Goal: Check status: Check status

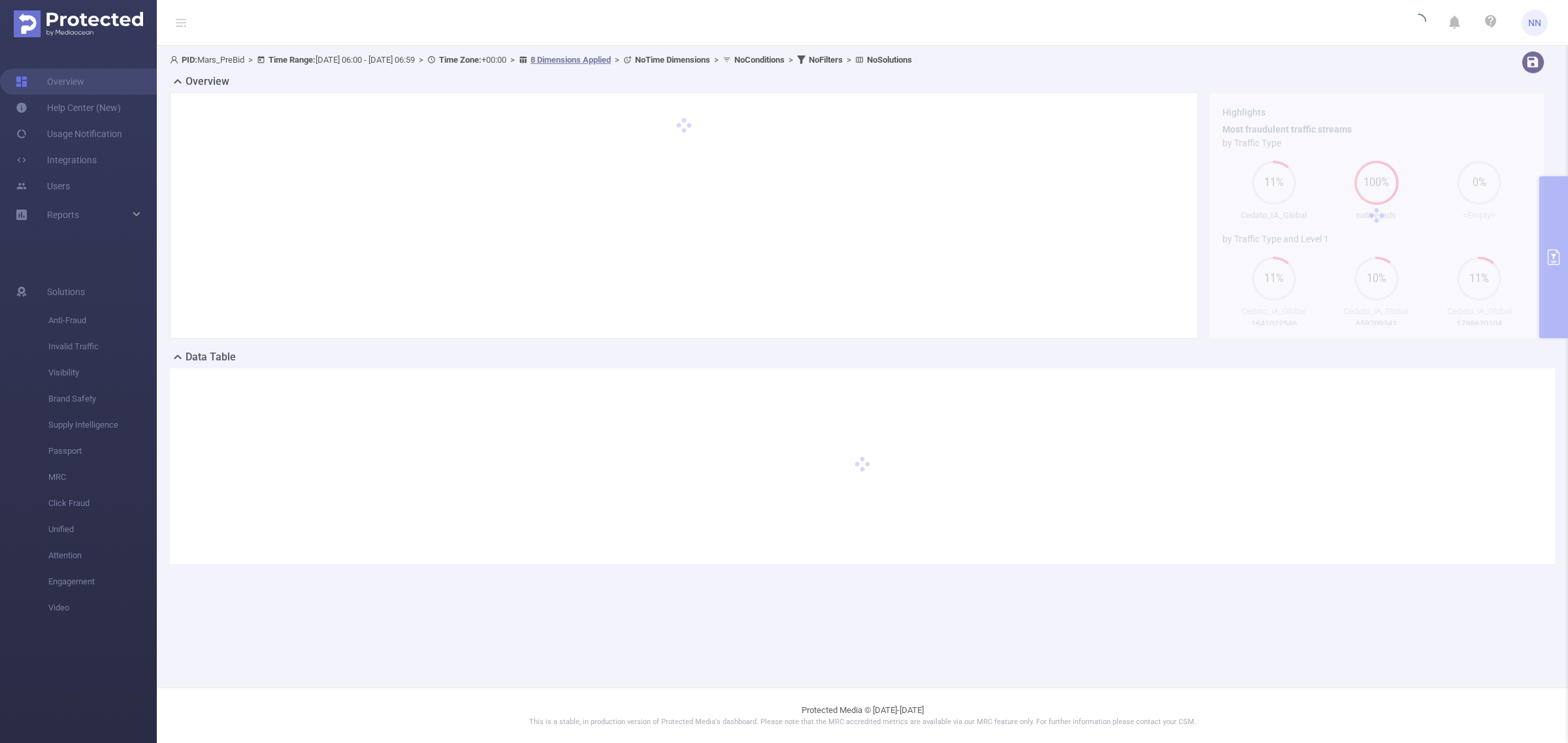
type input "[DATE] 06:00"
type input "[DATE] 06:59"
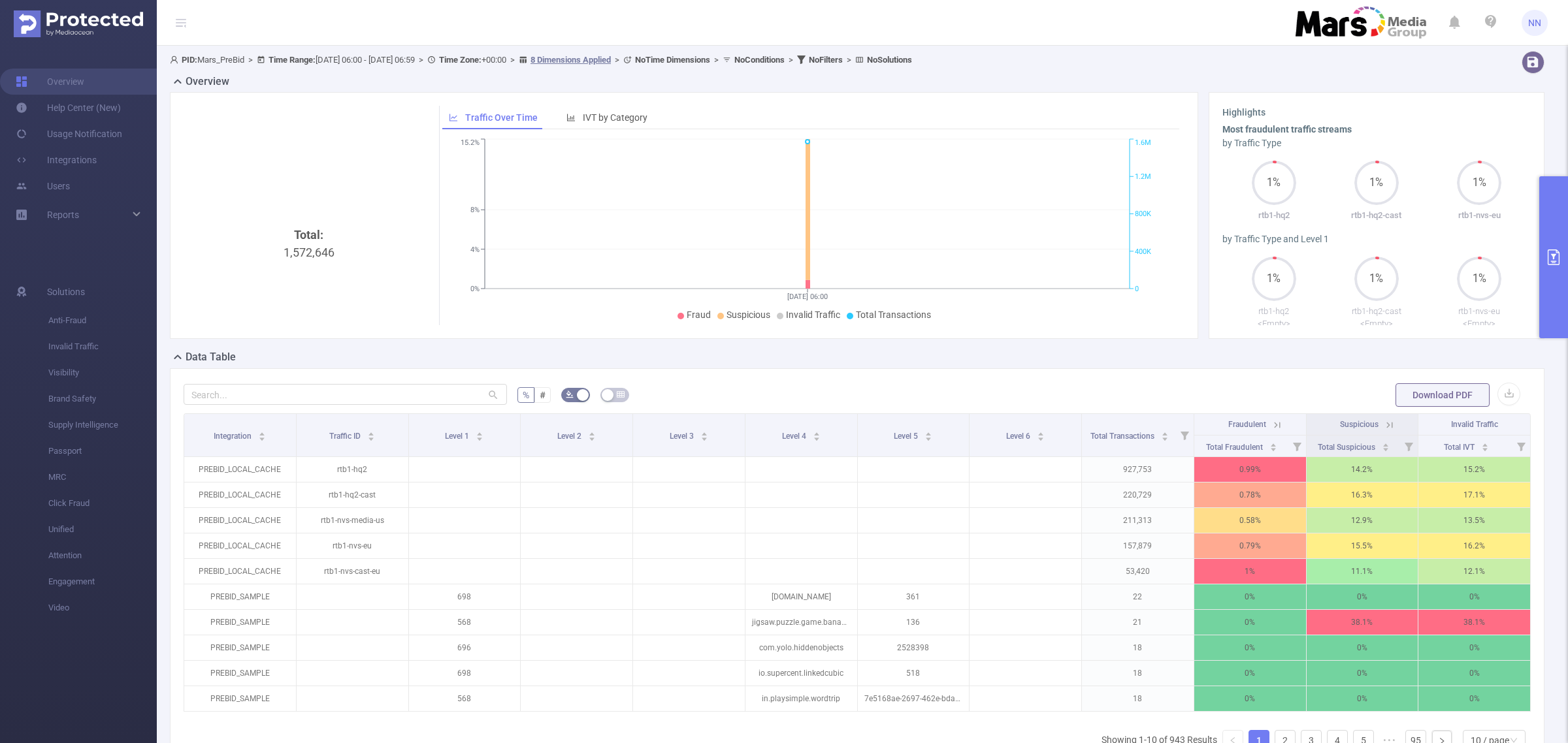
click at [1563, 281] on button "primary" at bounding box center [1554, 258] width 29 height 162
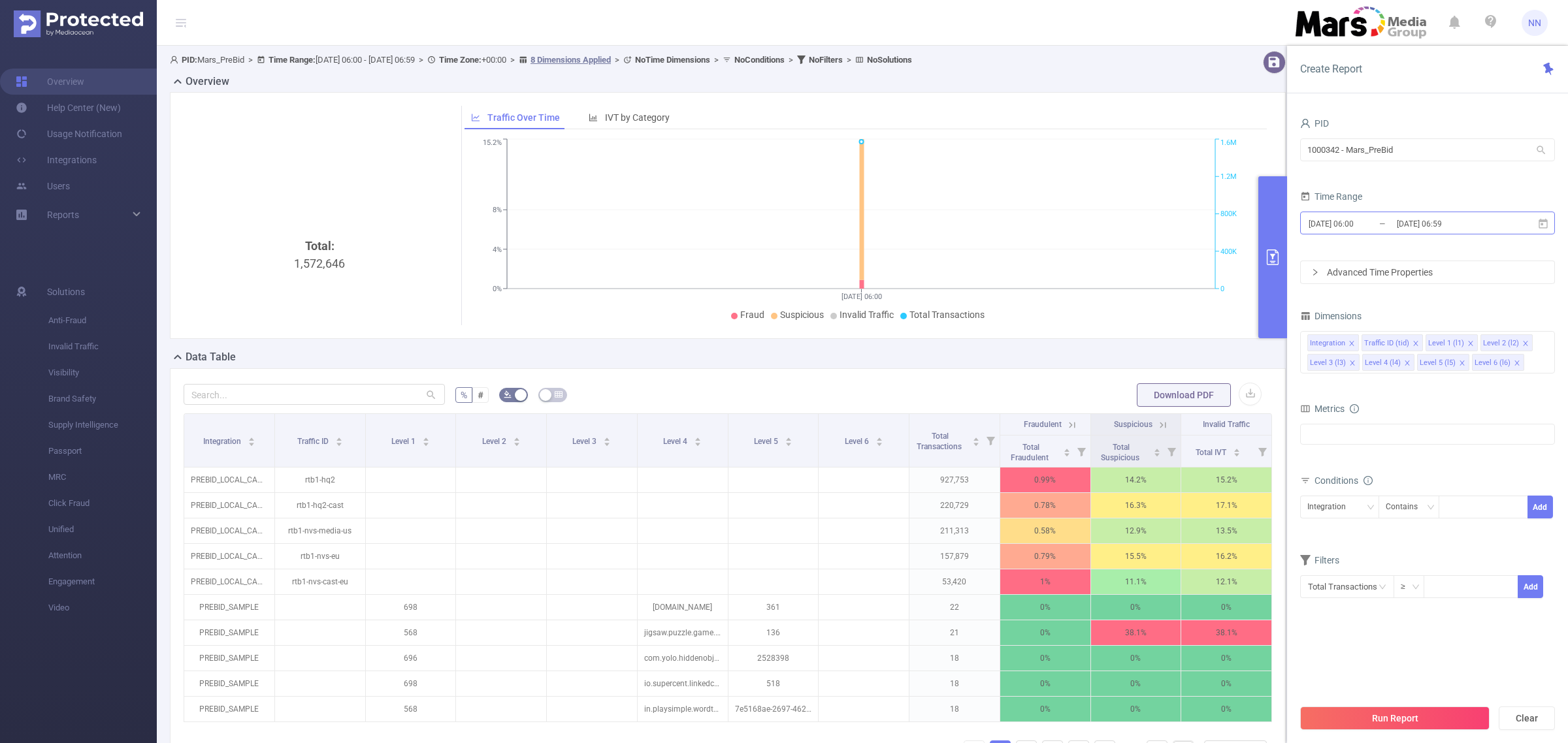
click at [1480, 219] on input "[DATE] 06:59" at bounding box center [1448, 224] width 105 height 18
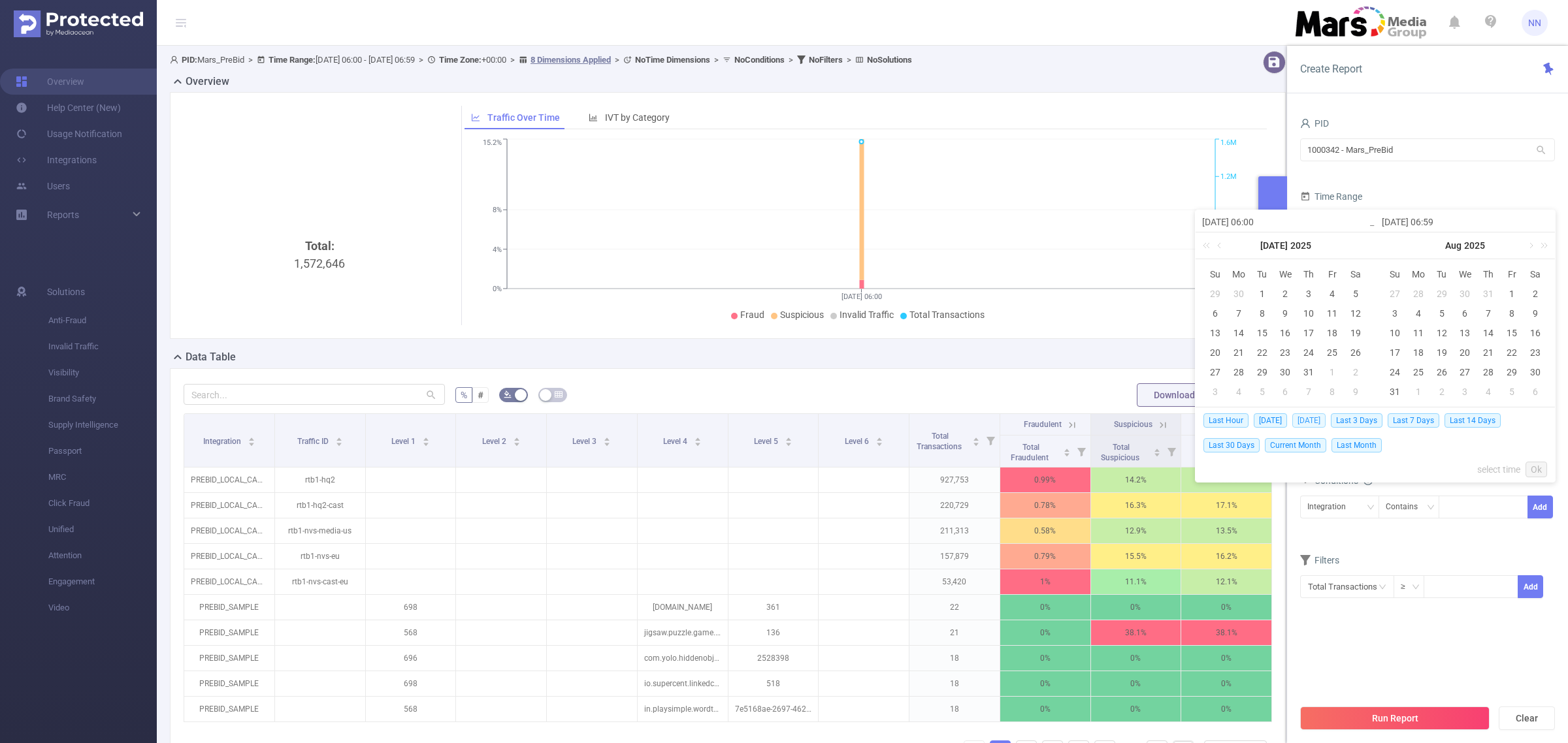
click at [1310, 423] on span "[DATE]" at bounding box center [1308, 421] width 33 height 14
type input "[DATE] 00:00"
type input "[DATE] 23:59"
click at [1310, 423] on body "NN Overview Help Center (New) Usage Notification Integrations Users Reports Sol…" at bounding box center [784, 371] width 1568 height 743
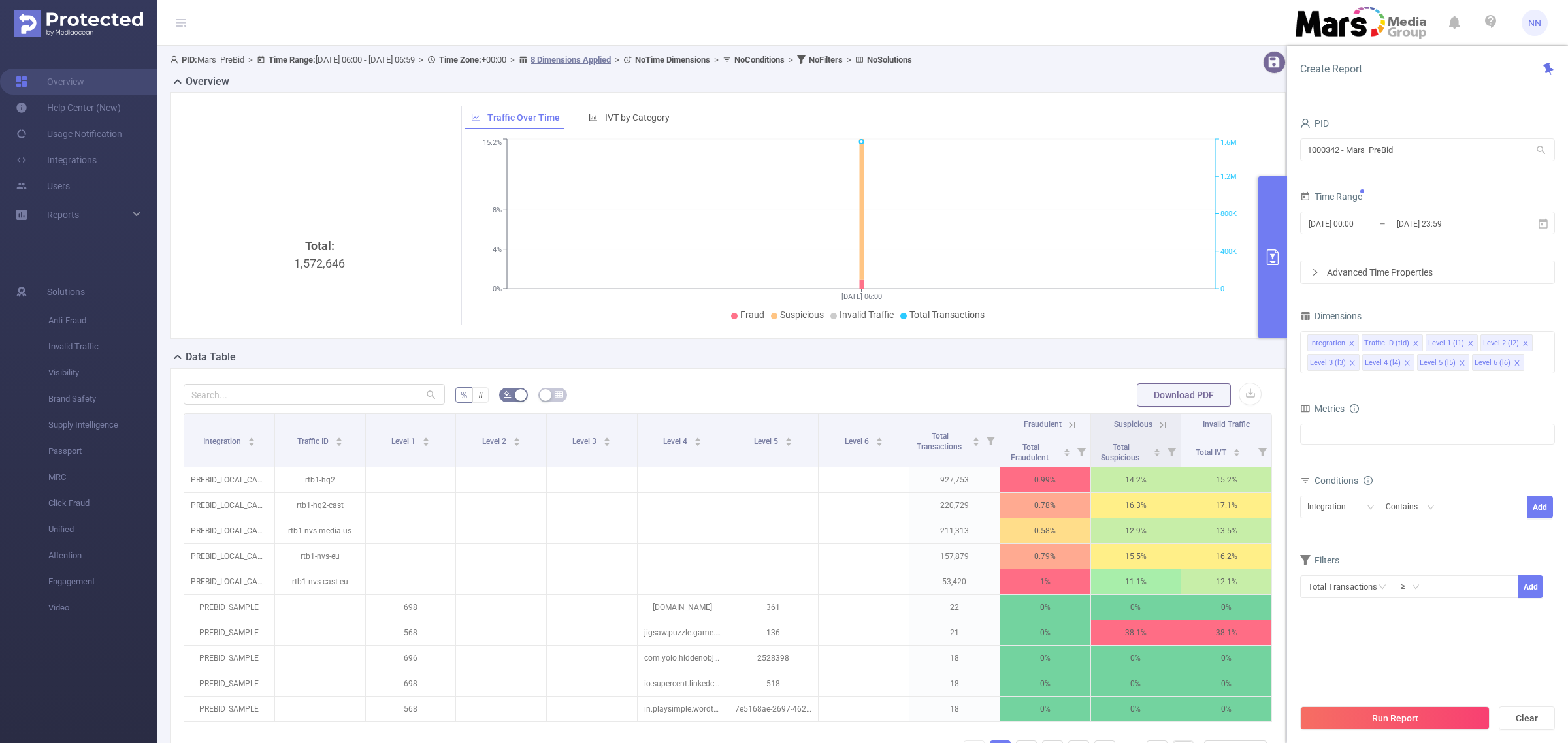
click at [1442, 703] on div "Run Report Clear" at bounding box center [1428, 718] width 281 height 50
click at [1418, 725] on button "Run Report" at bounding box center [1395, 719] width 189 height 23
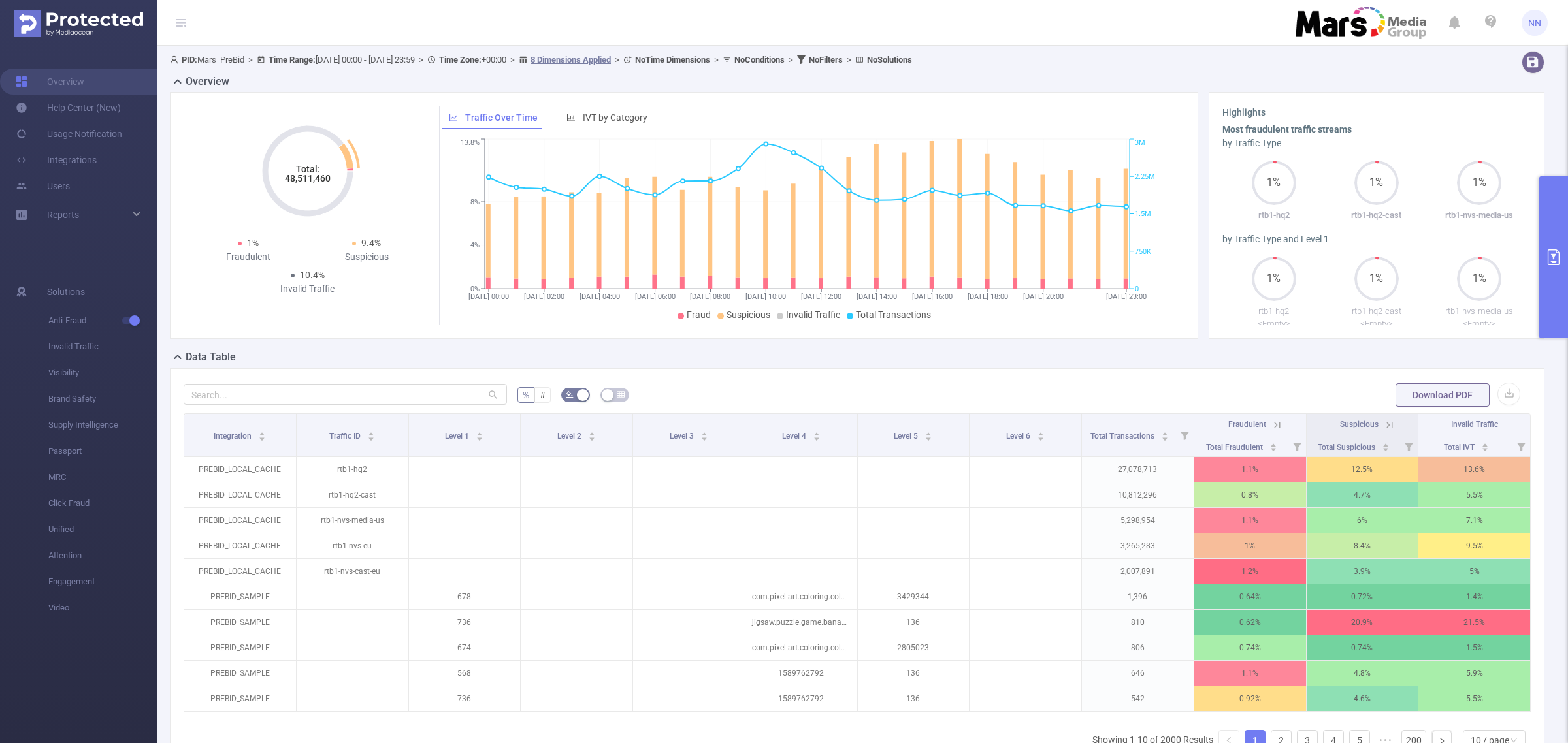
click at [301, 178] on tspan "48,511,460" at bounding box center [307, 178] width 46 height 11
copy tspan "48,511,460"
click at [1555, 240] on button "primary" at bounding box center [1554, 258] width 29 height 162
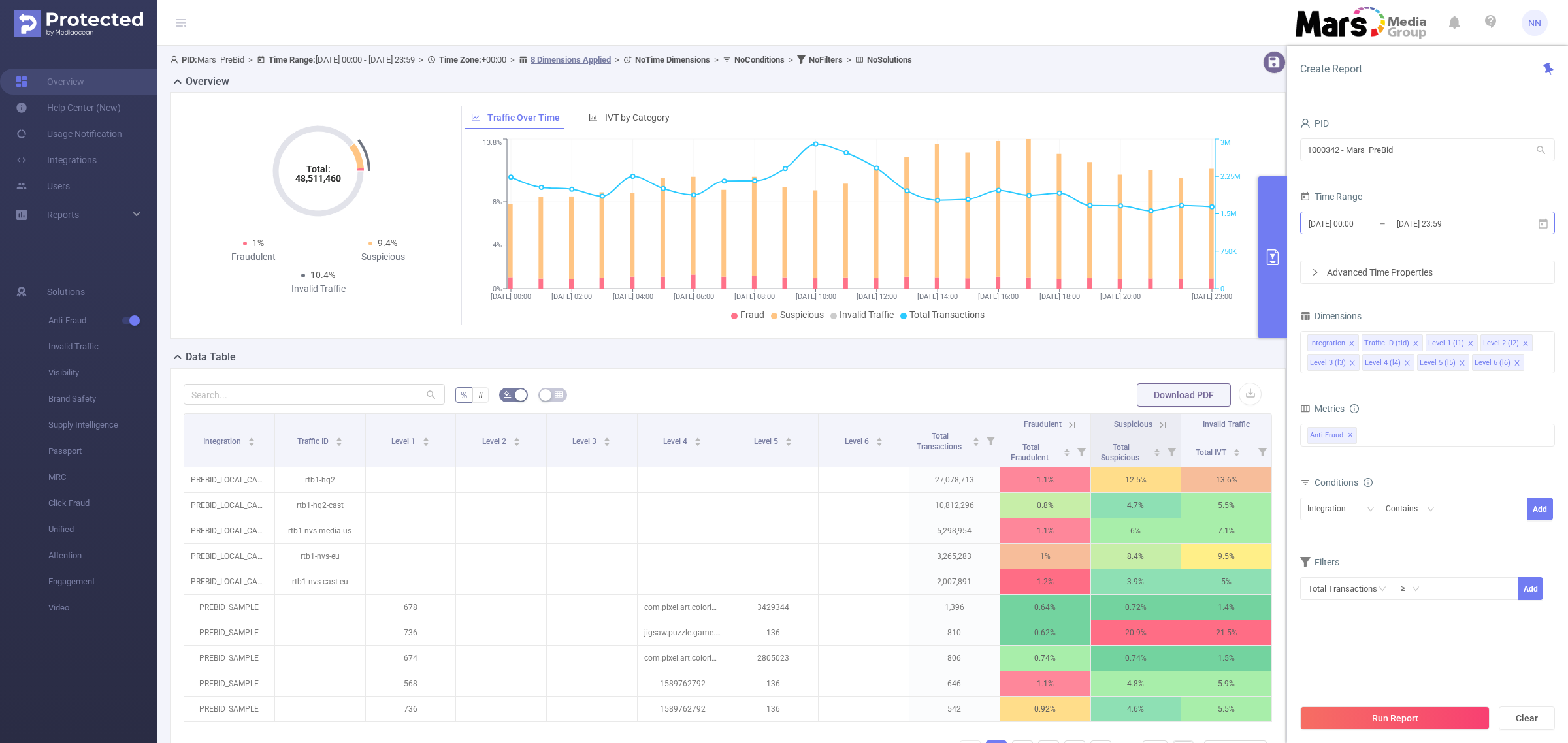
click at [1426, 227] on input "[DATE] 23:59" at bounding box center [1448, 224] width 105 height 18
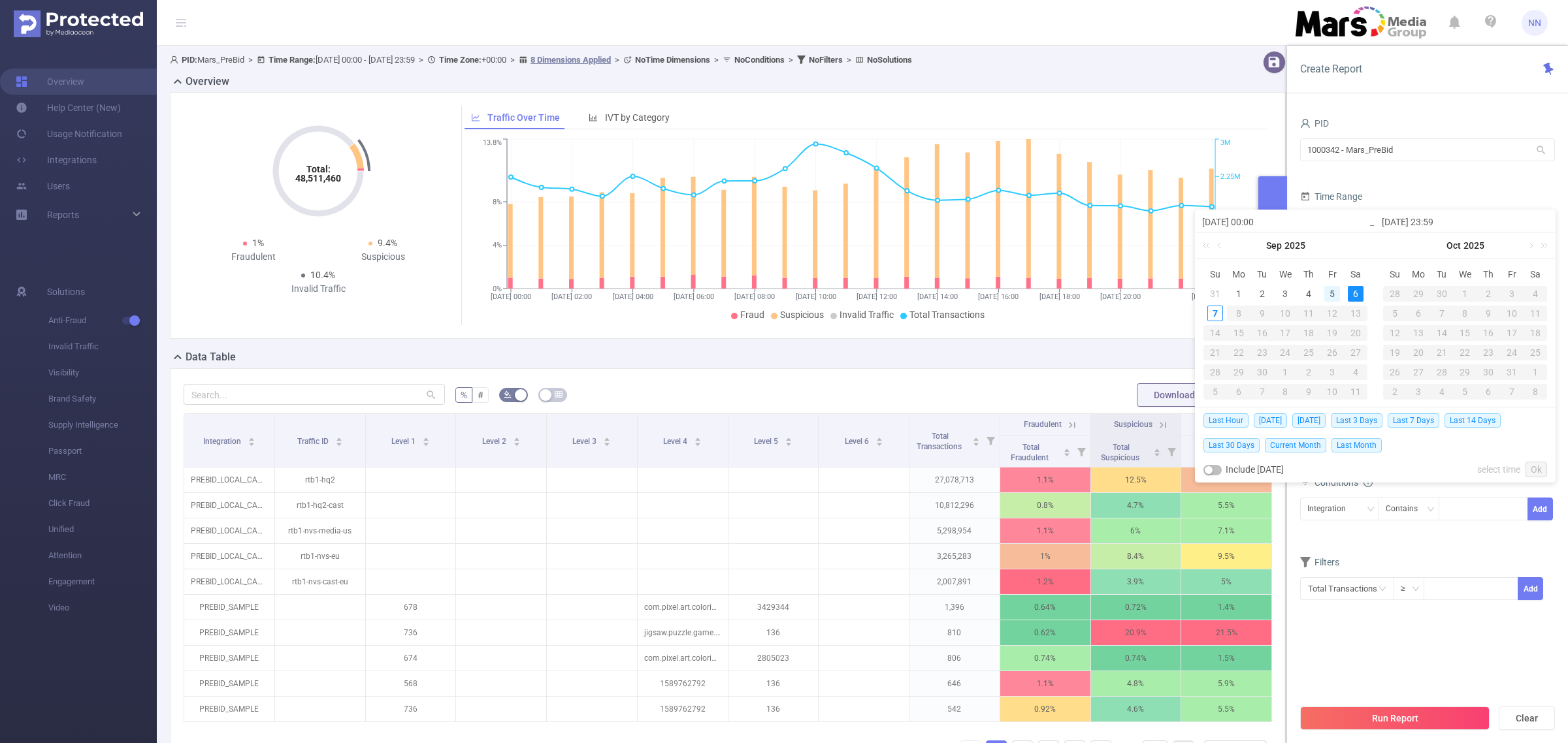
click at [1333, 292] on div "5" at bounding box center [1332, 294] width 15 height 15
type input "[DATE] 00:00"
type input "[DATE] 23:59"
type input "[DATE] 00:00"
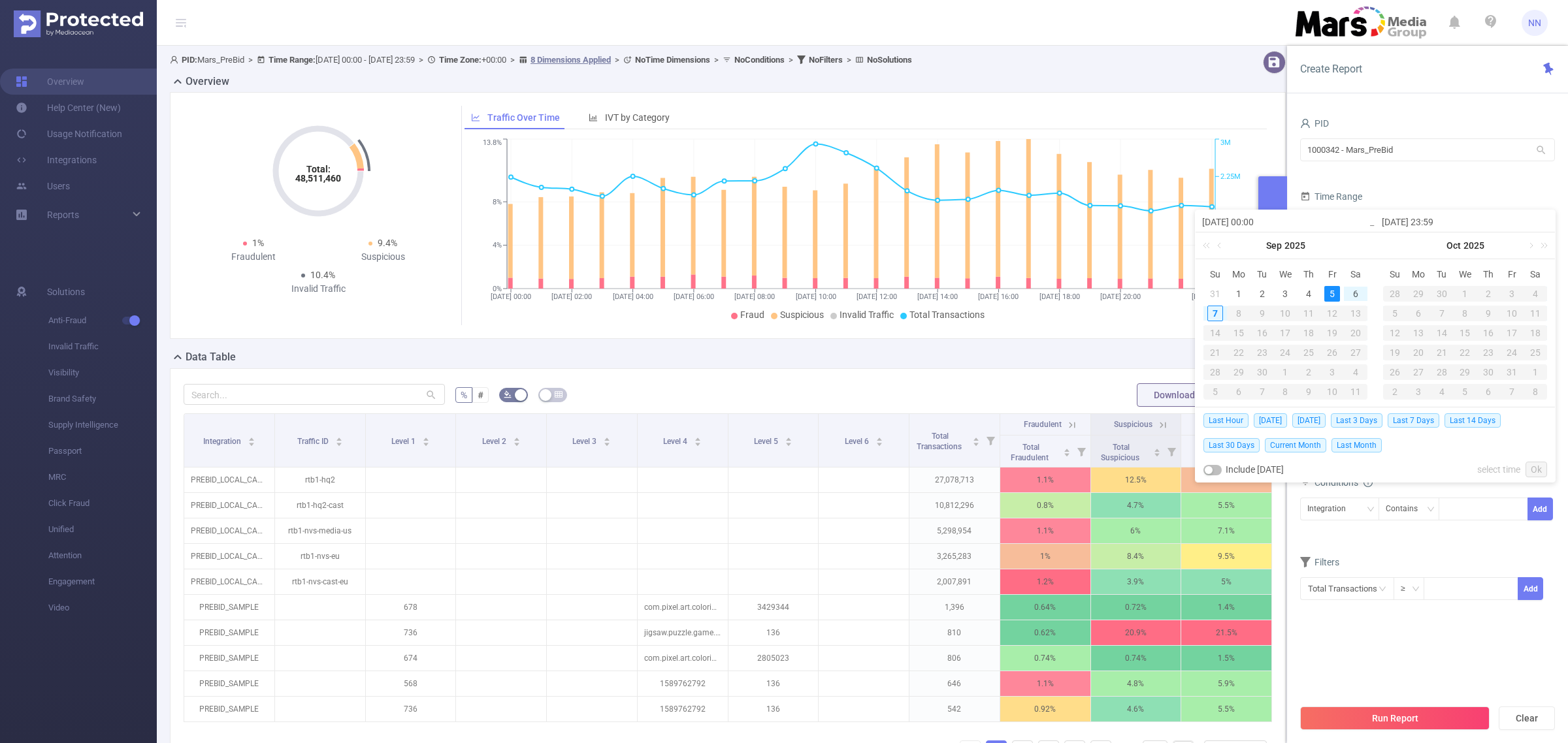
type input "[DATE] 23:59"
click at [1537, 466] on link "Ok" at bounding box center [1536, 469] width 22 height 15
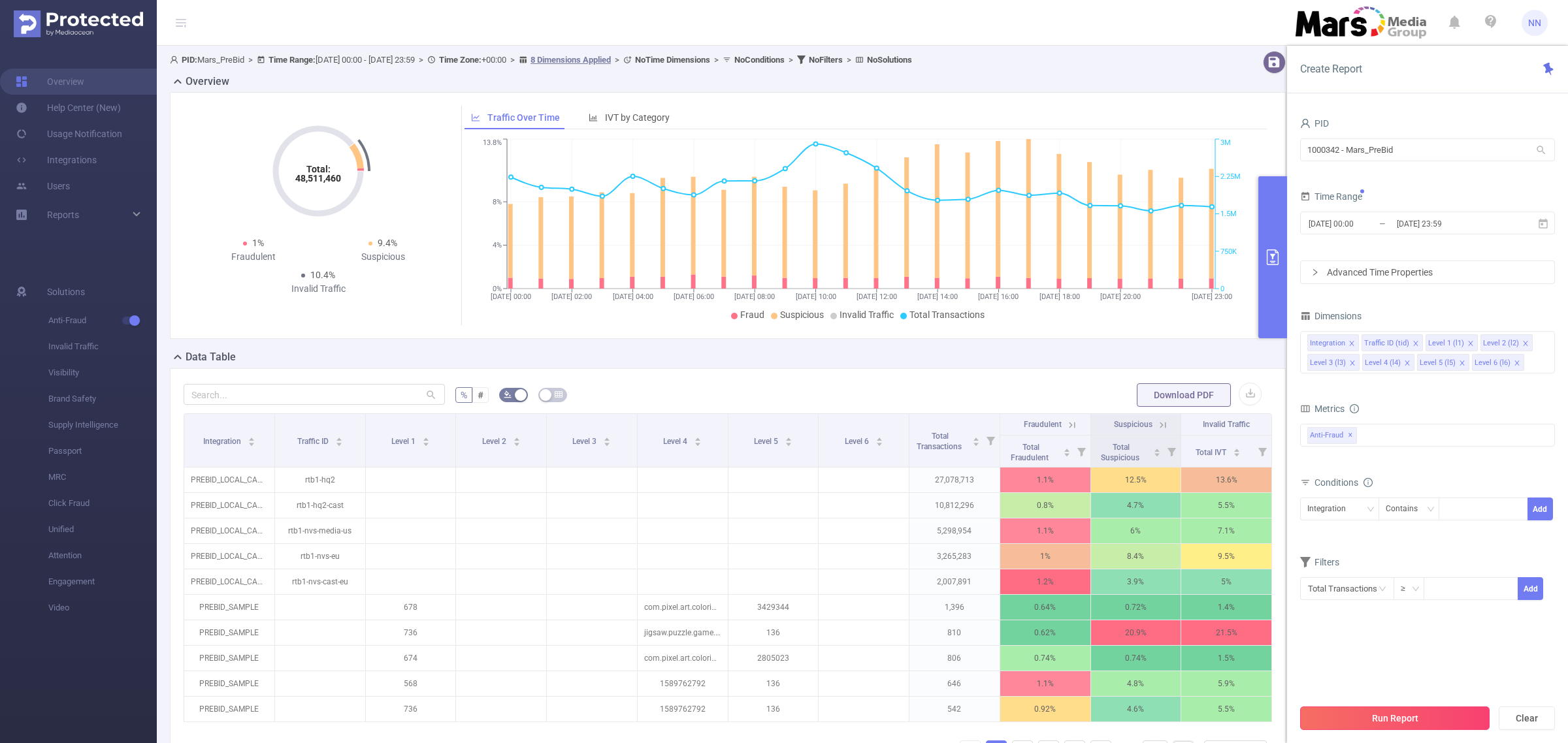
drag, startPoint x: 1403, startPoint y: 730, endPoint x: 1405, endPoint y: 716, distance: 14.1
click at [1403, 721] on div "Run Report Clear" at bounding box center [1428, 718] width 281 height 50
click at [1405, 716] on button "Run Report" at bounding box center [1395, 719] width 189 height 23
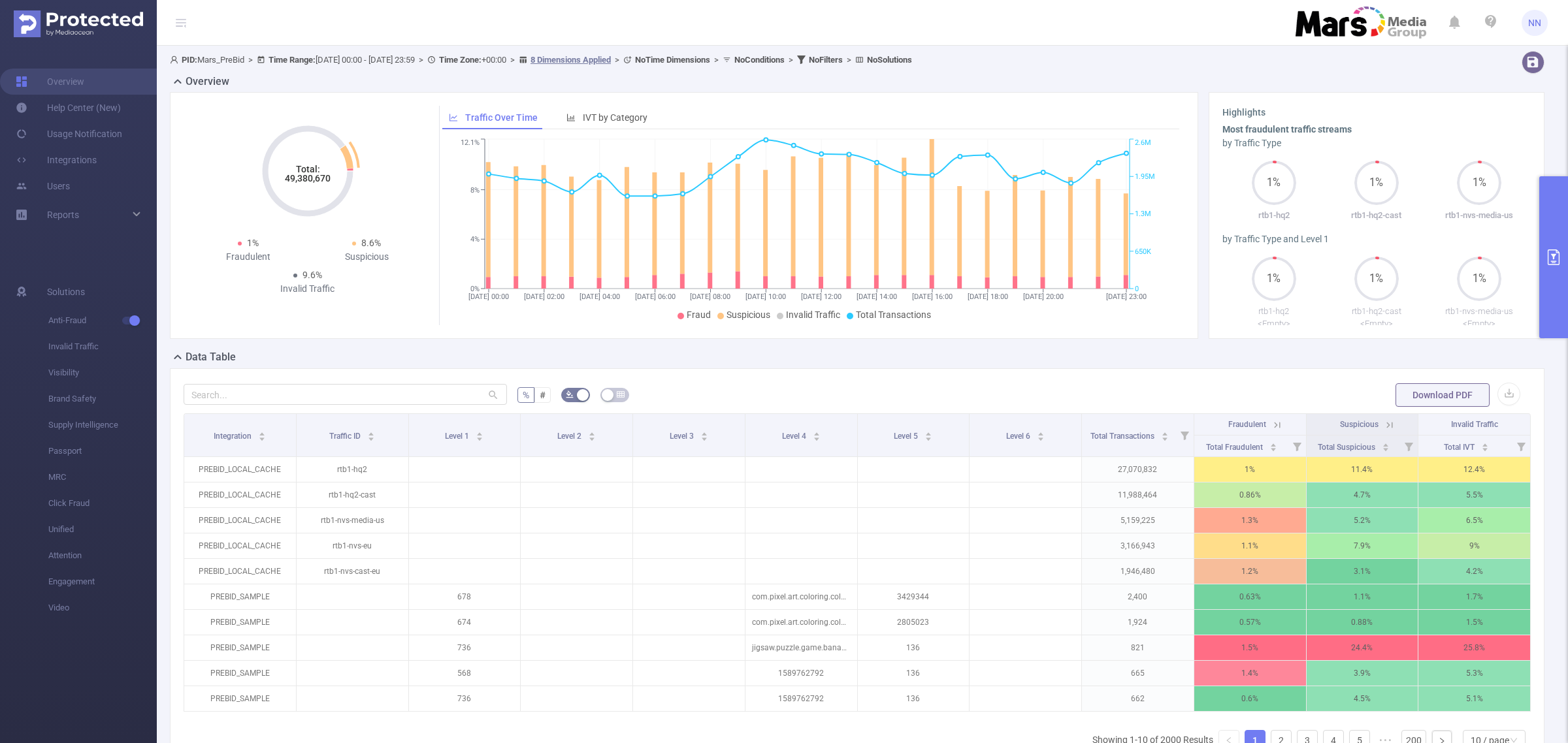
click at [305, 177] on tspan "49,380,670" at bounding box center [307, 178] width 46 height 11
copy tspan "49,380,670"
click at [1556, 183] on button "primary" at bounding box center [1554, 258] width 29 height 162
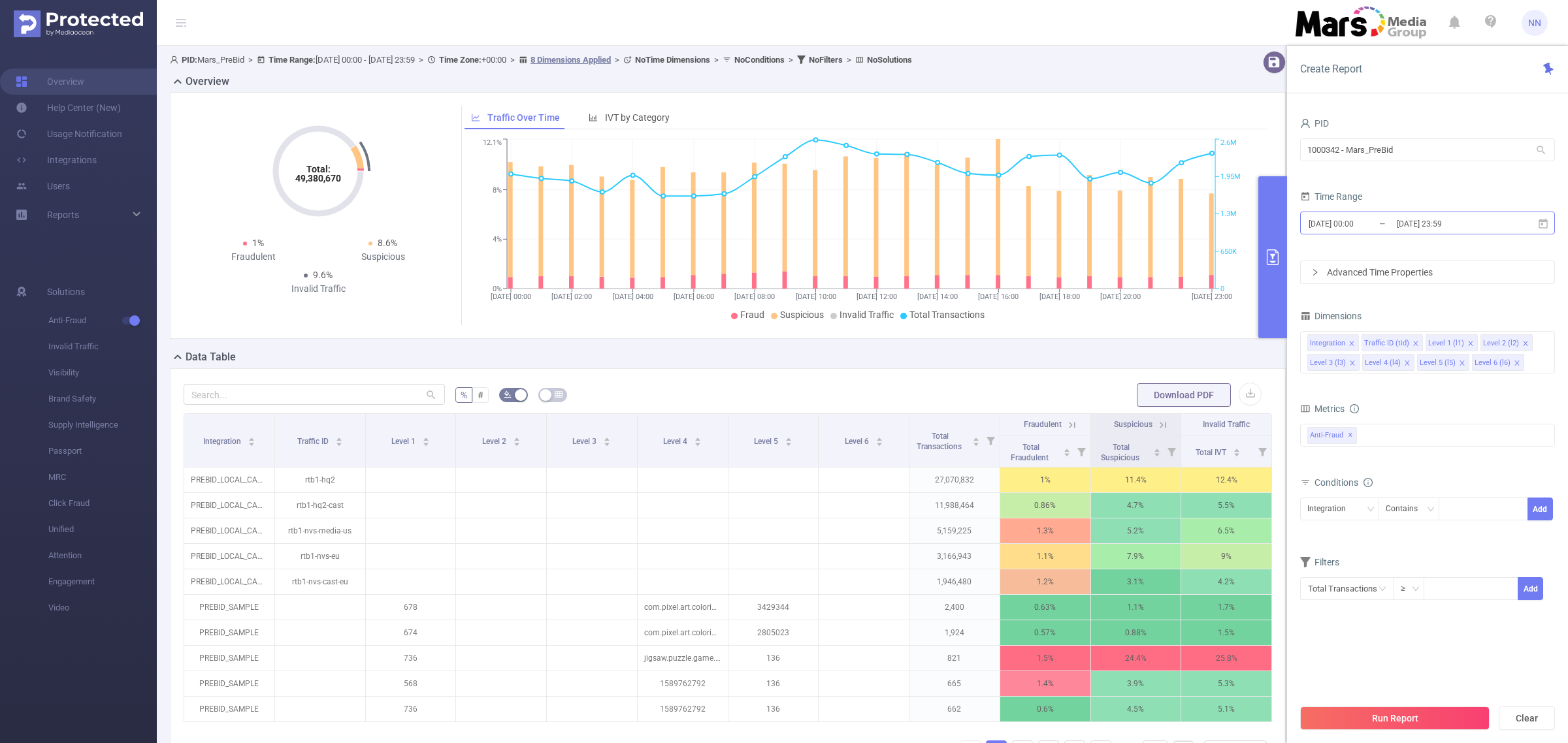
click at [1452, 226] on input "[DATE] 23:59" at bounding box center [1448, 224] width 105 height 18
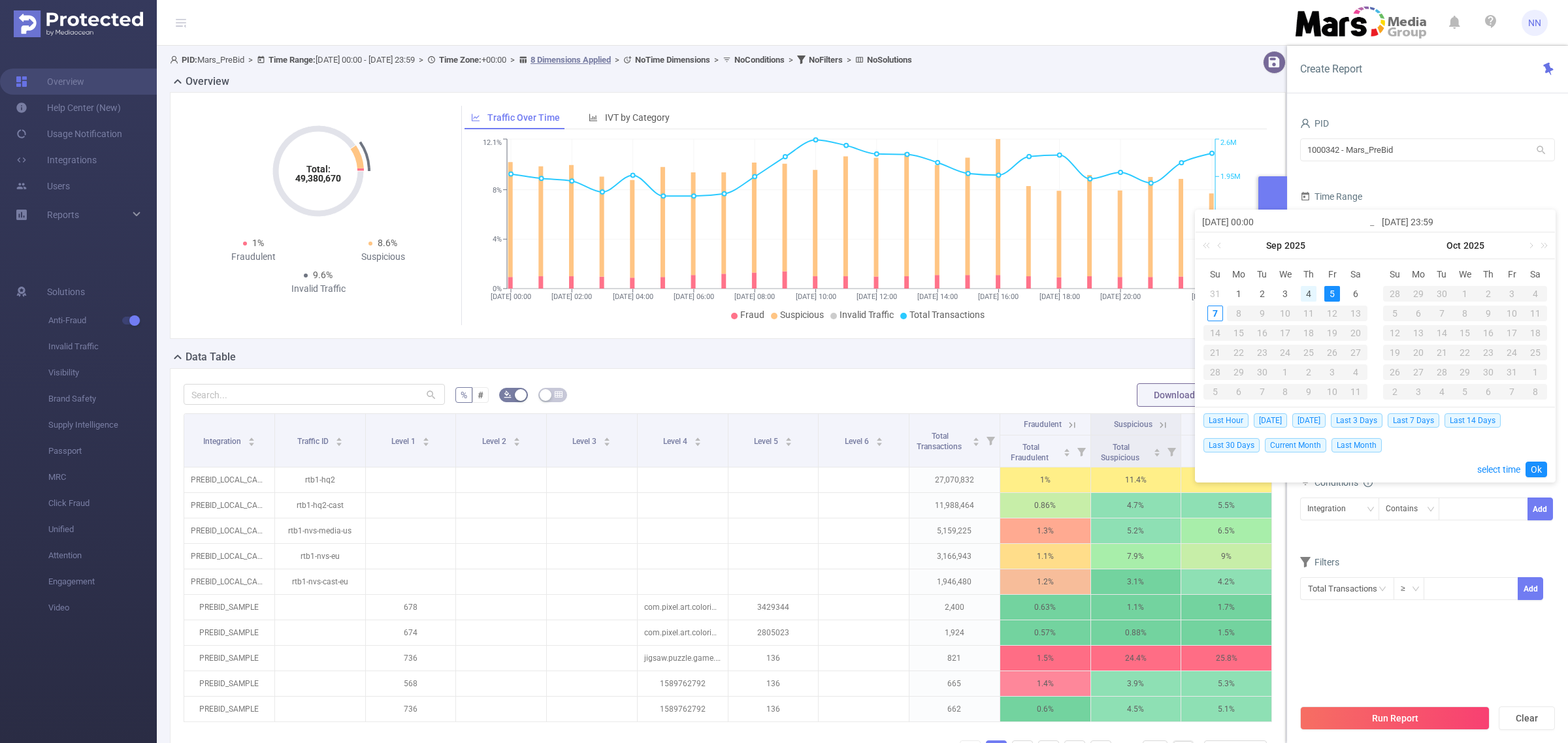
click at [1305, 289] on div "4" at bounding box center [1308, 294] width 15 height 15
type input "[DATE] 00:00"
type input "[DATE] 23:59"
type input "[DATE] 00:00"
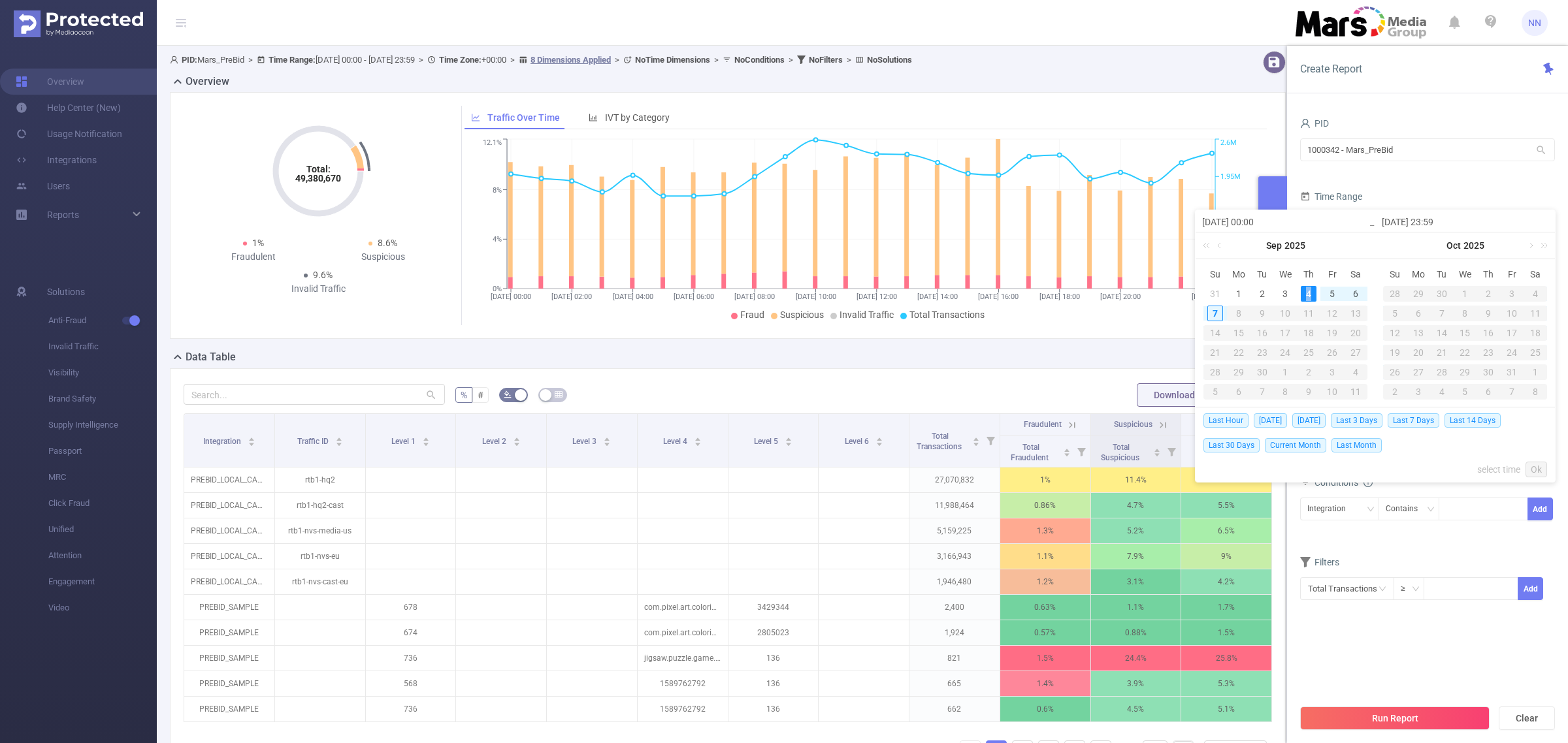
type input "[DATE] 23:59"
click at [1536, 467] on link "Ok" at bounding box center [1536, 469] width 22 height 15
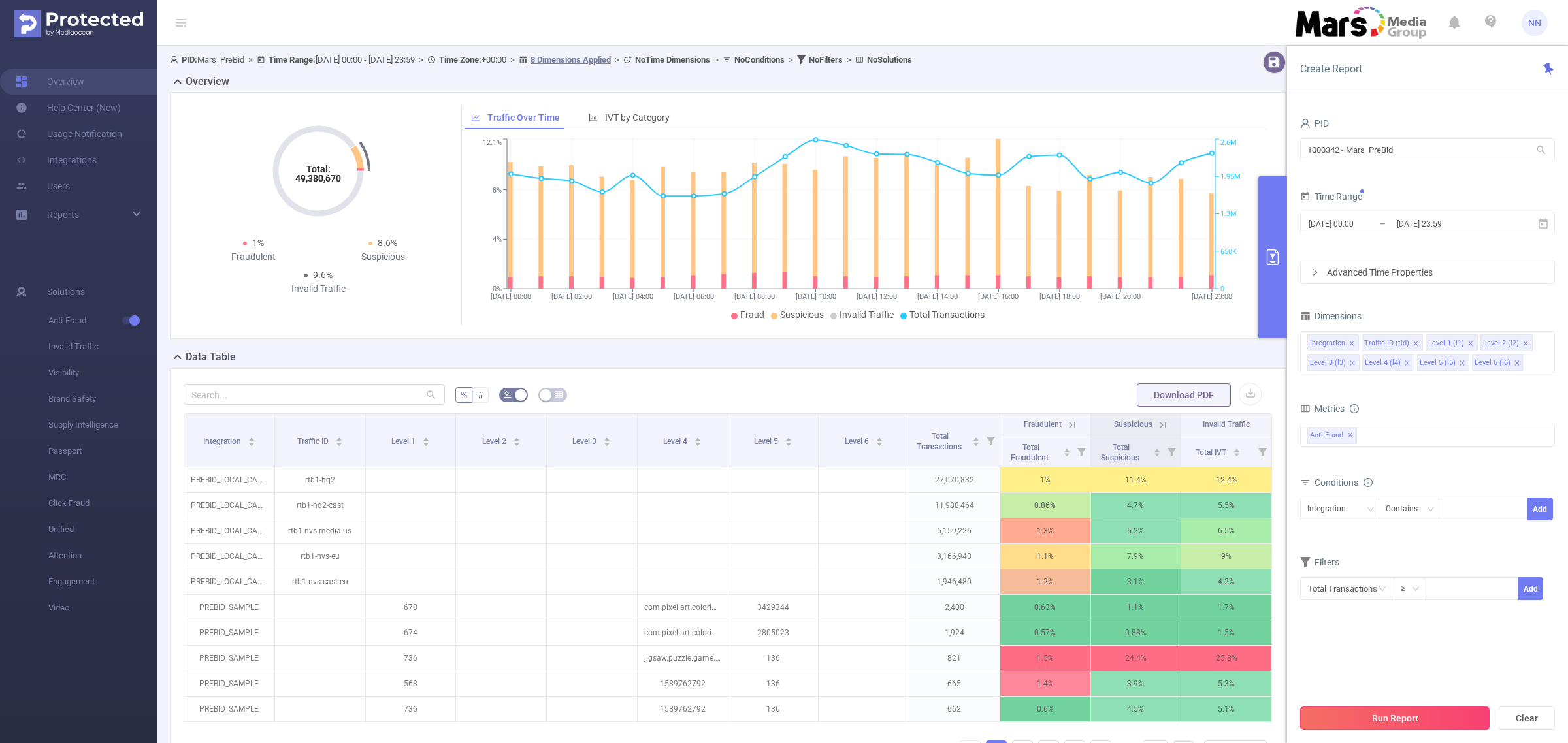
click at [1436, 716] on button "Run Report" at bounding box center [1395, 719] width 189 height 23
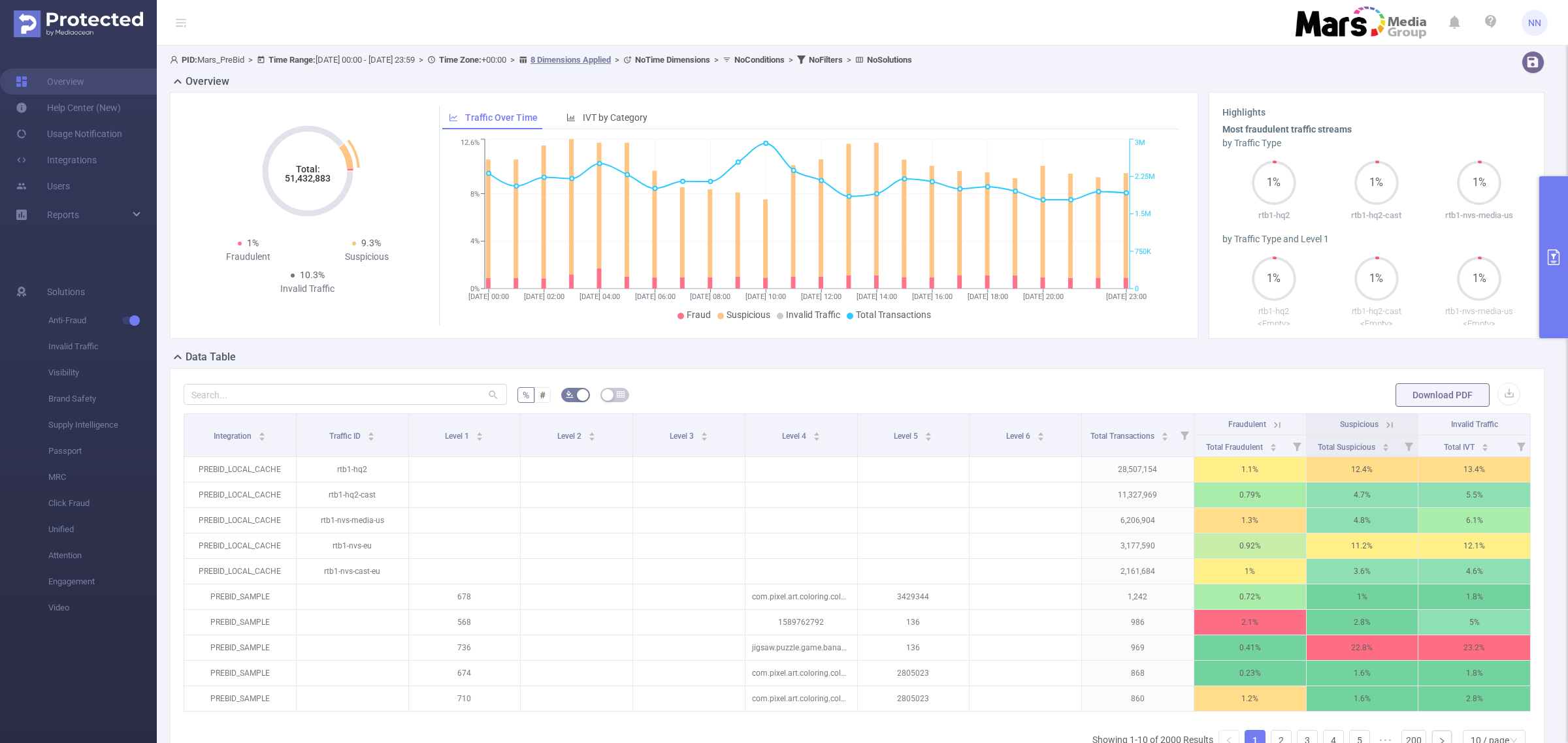
click at [309, 184] on tspan "51,432,883" at bounding box center [307, 178] width 46 height 11
click at [308, 184] on tspan "51,432,883" at bounding box center [307, 178] width 46 height 11
copy tspan "51,432,883"
click at [1565, 236] on button "primary" at bounding box center [1554, 258] width 29 height 162
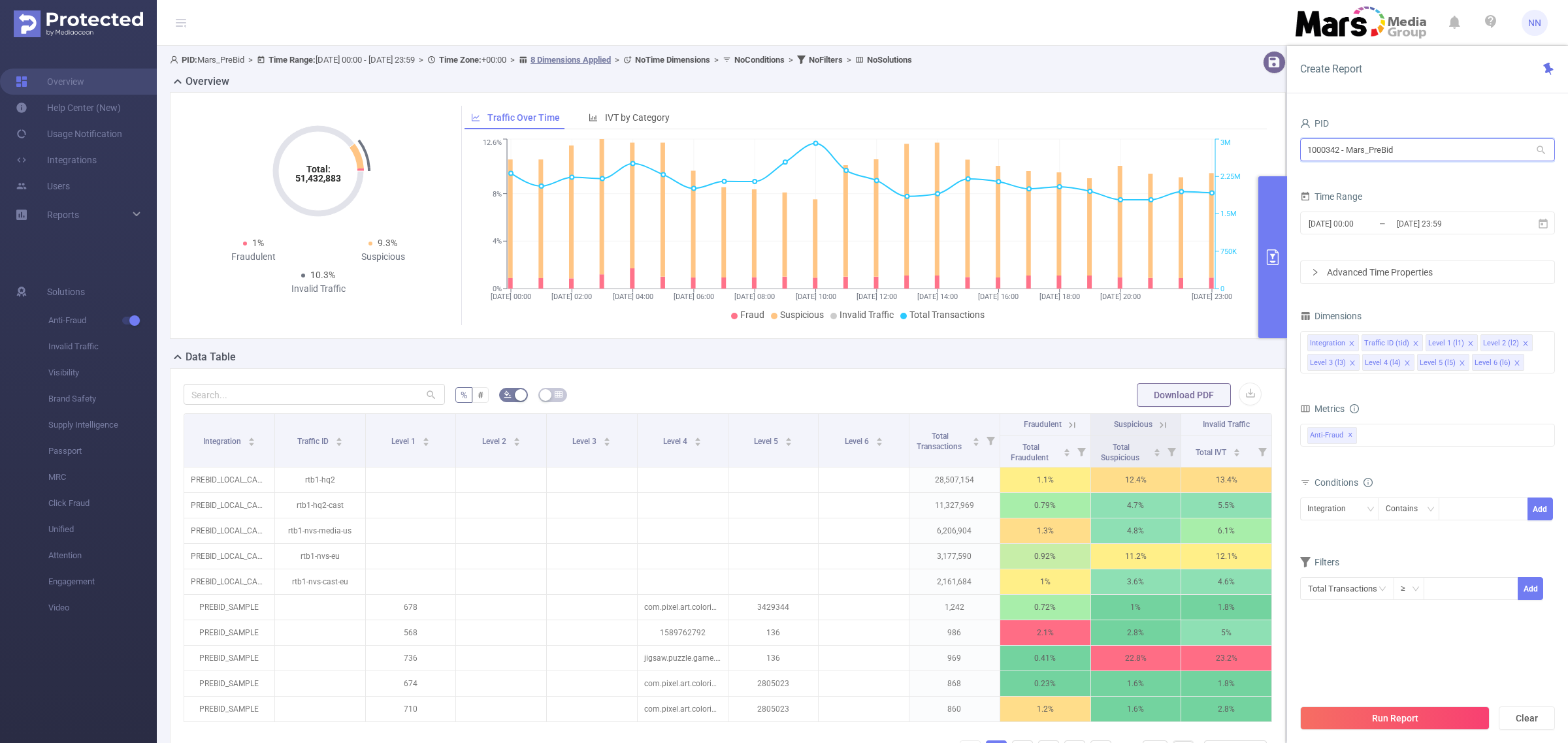
click at [1397, 158] on input "1000342 - Mars_PreBid" at bounding box center [1427, 150] width 255 height 23
click at [1477, 225] on input "[DATE] 23:59" at bounding box center [1448, 224] width 105 height 18
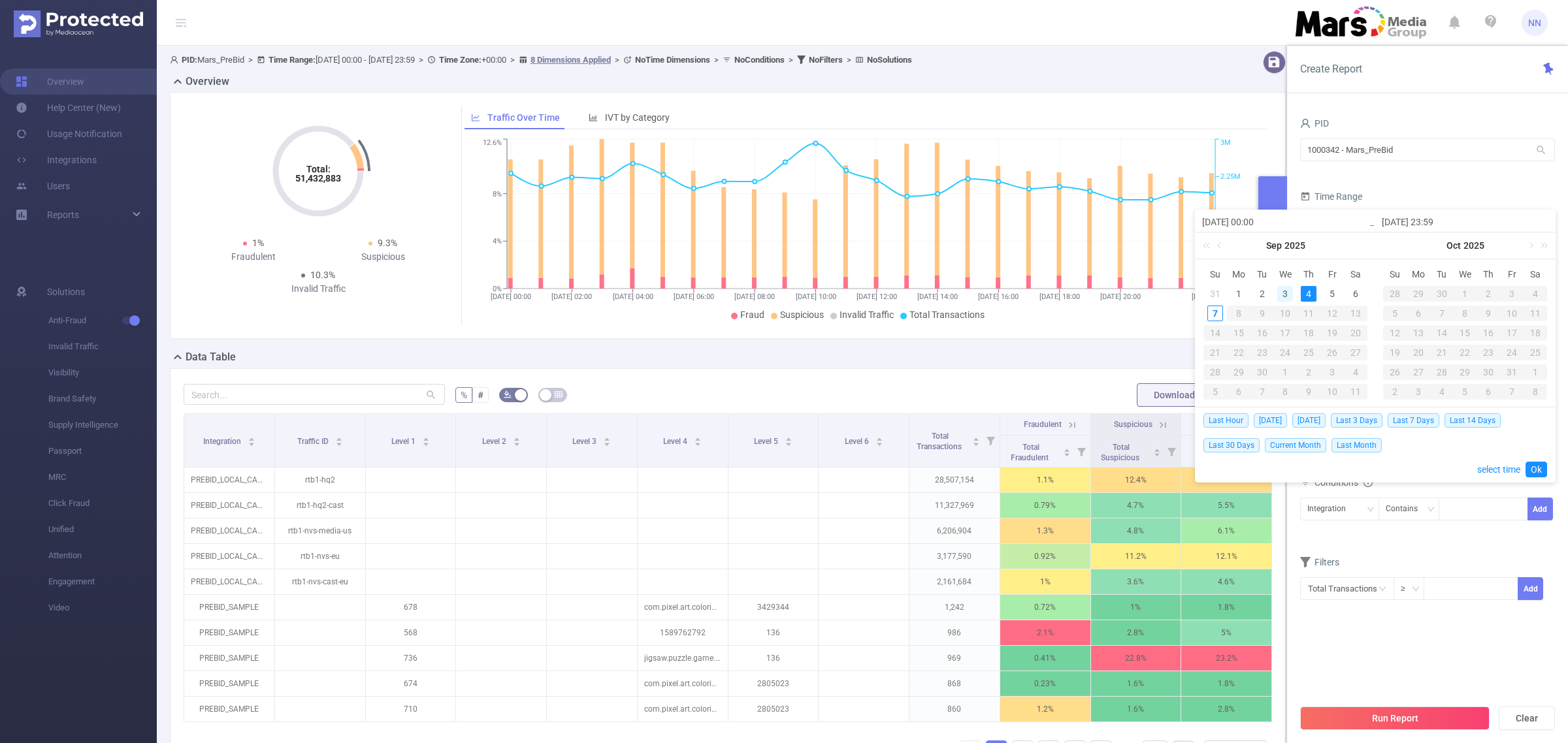
click at [1288, 294] on div "3" at bounding box center [1285, 294] width 15 height 15
type input "[DATE] 00:00"
type input "[DATE] 23:59"
type input "[DATE] 00:00"
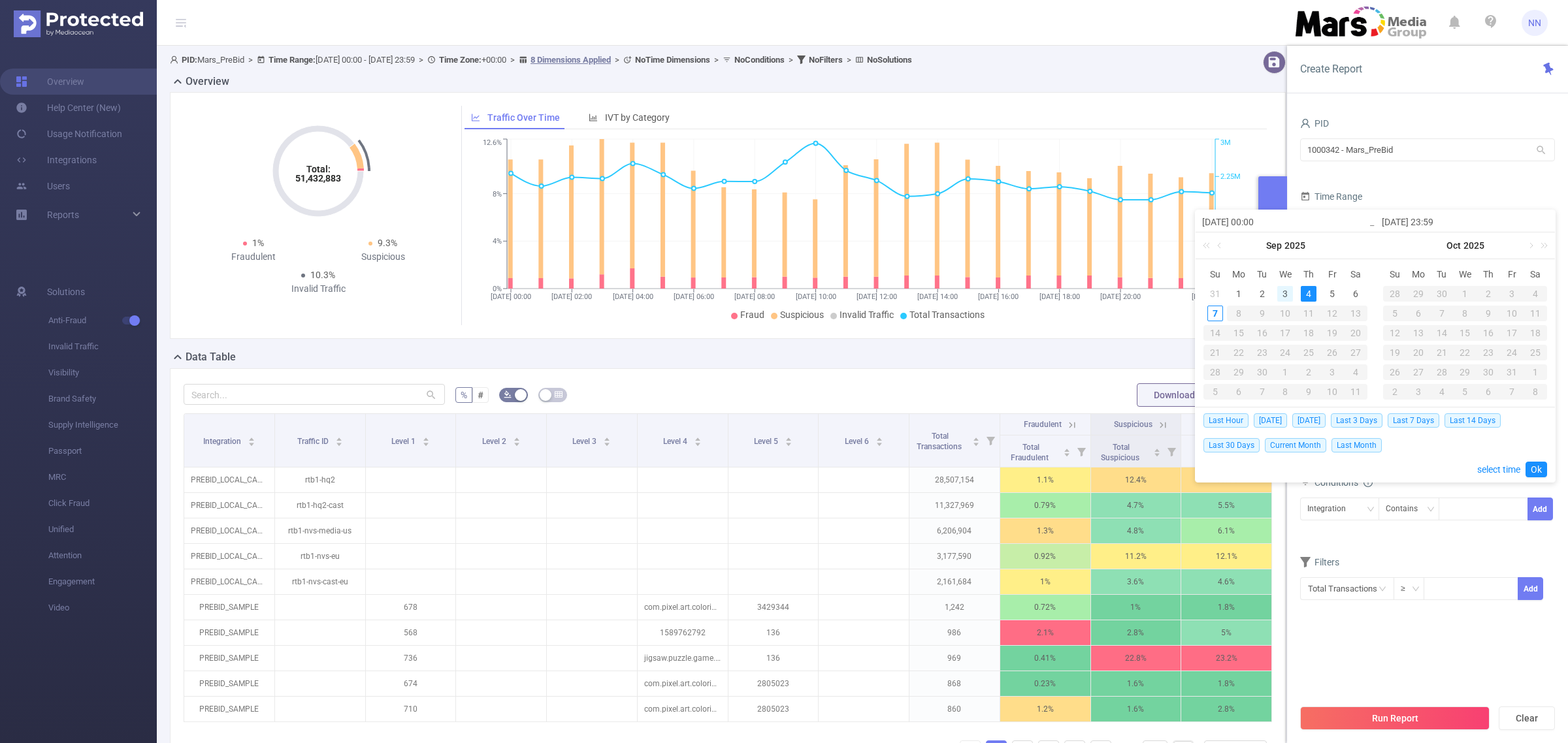
type input "[DATE] 23:59"
click at [1535, 467] on link "Ok" at bounding box center [1536, 469] width 22 height 15
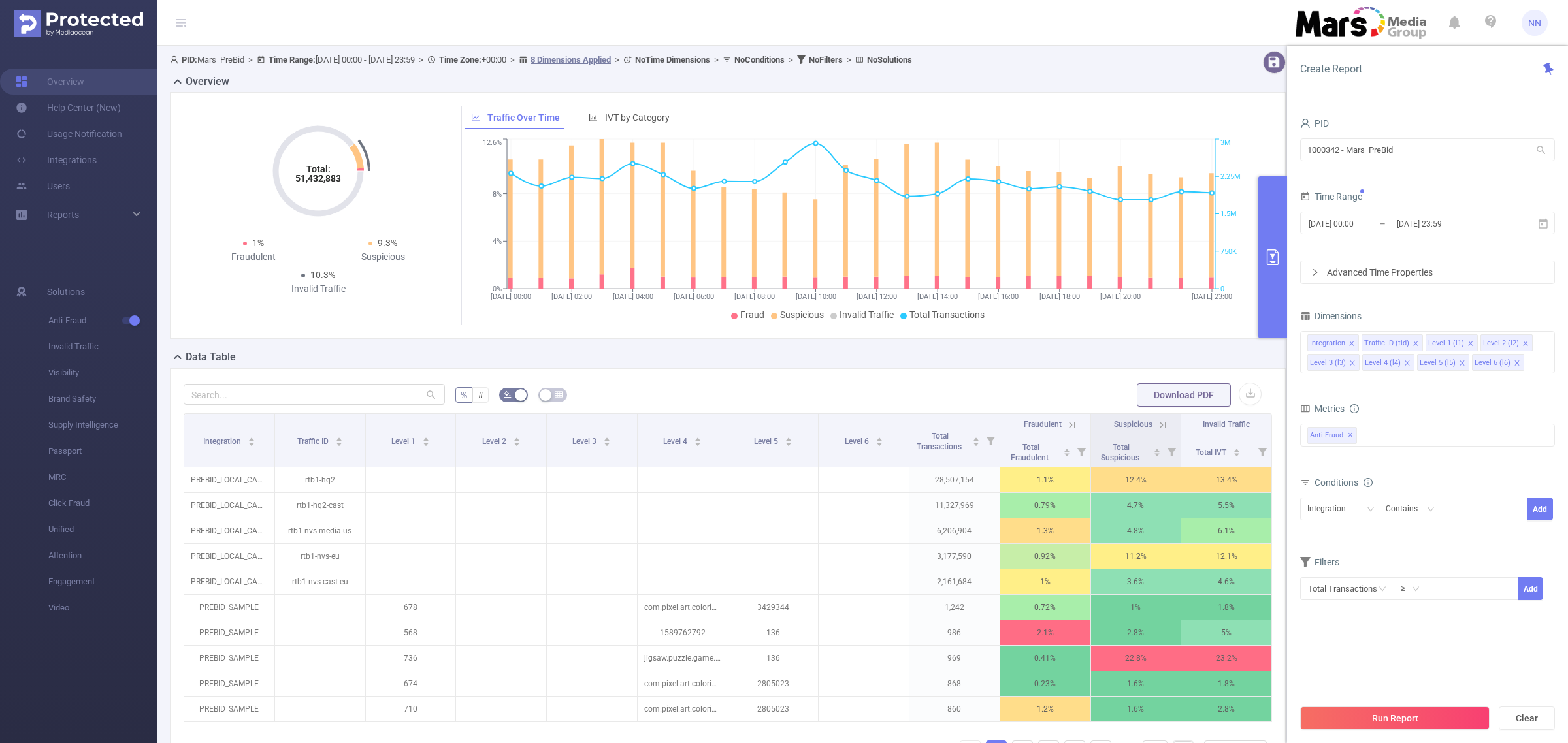
drag, startPoint x: 1445, startPoint y: 715, endPoint x: 1426, endPoint y: 710, distance: 19.6
click at [1445, 715] on button "Run Report" at bounding box center [1395, 719] width 189 height 23
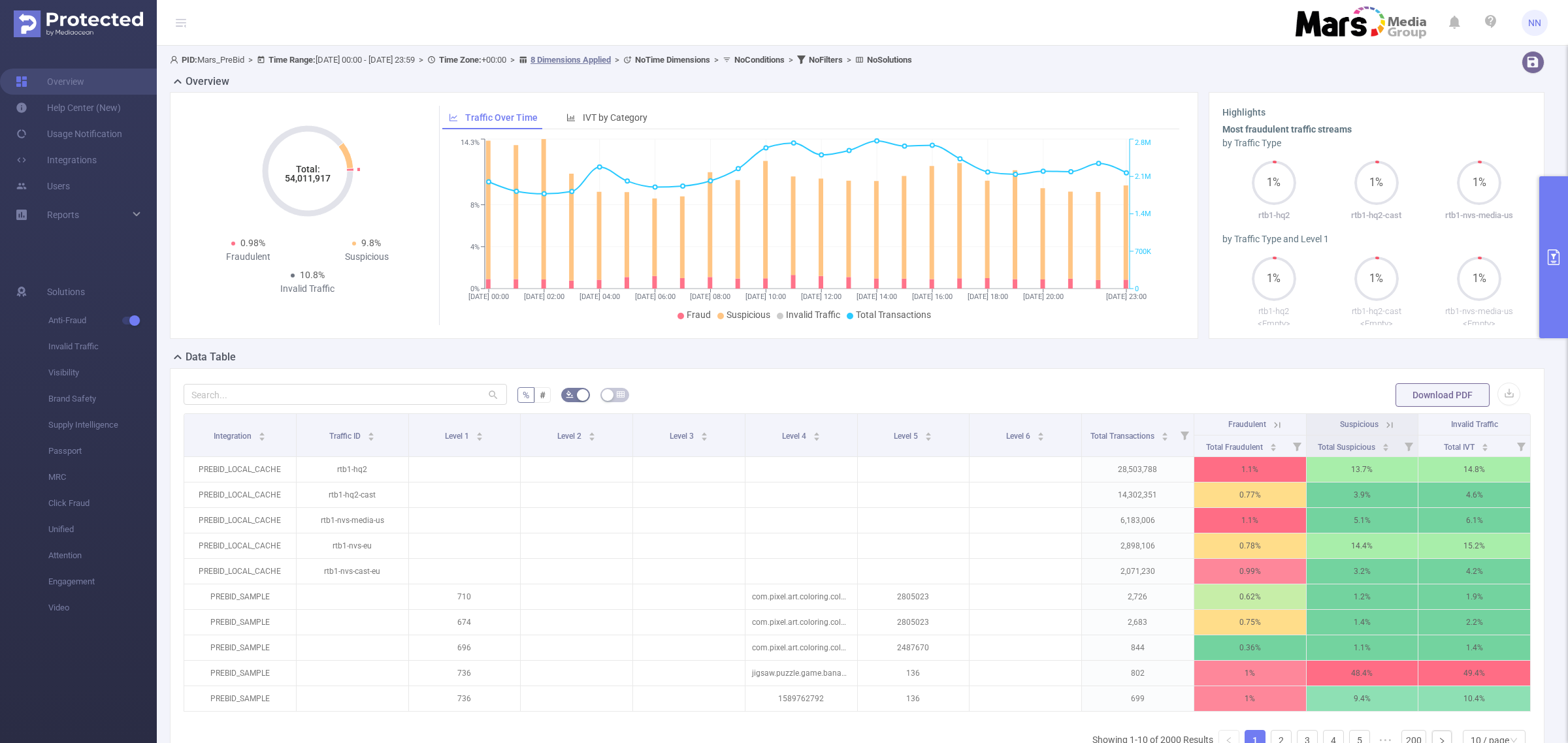
click at [315, 177] on tspan "54,011,917" at bounding box center [307, 178] width 46 height 11
copy tspan "54,011,917"
click at [1561, 249] on button "primary" at bounding box center [1554, 258] width 29 height 162
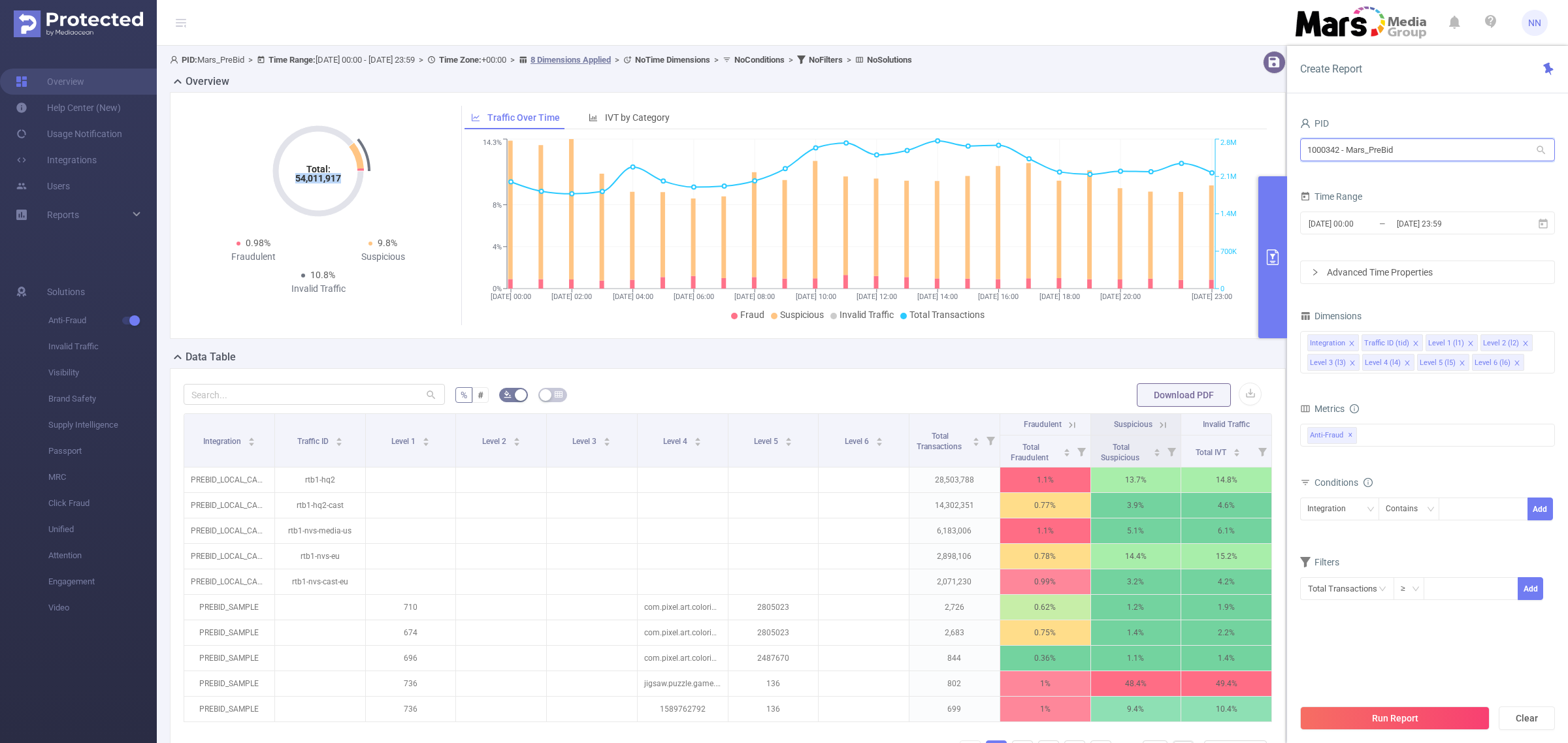
click at [1408, 160] on input "1000342 - Mars_PreBid" at bounding box center [1427, 150] width 255 height 23
click at [1468, 215] on input "[DATE] 23:59" at bounding box center [1448, 224] width 105 height 18
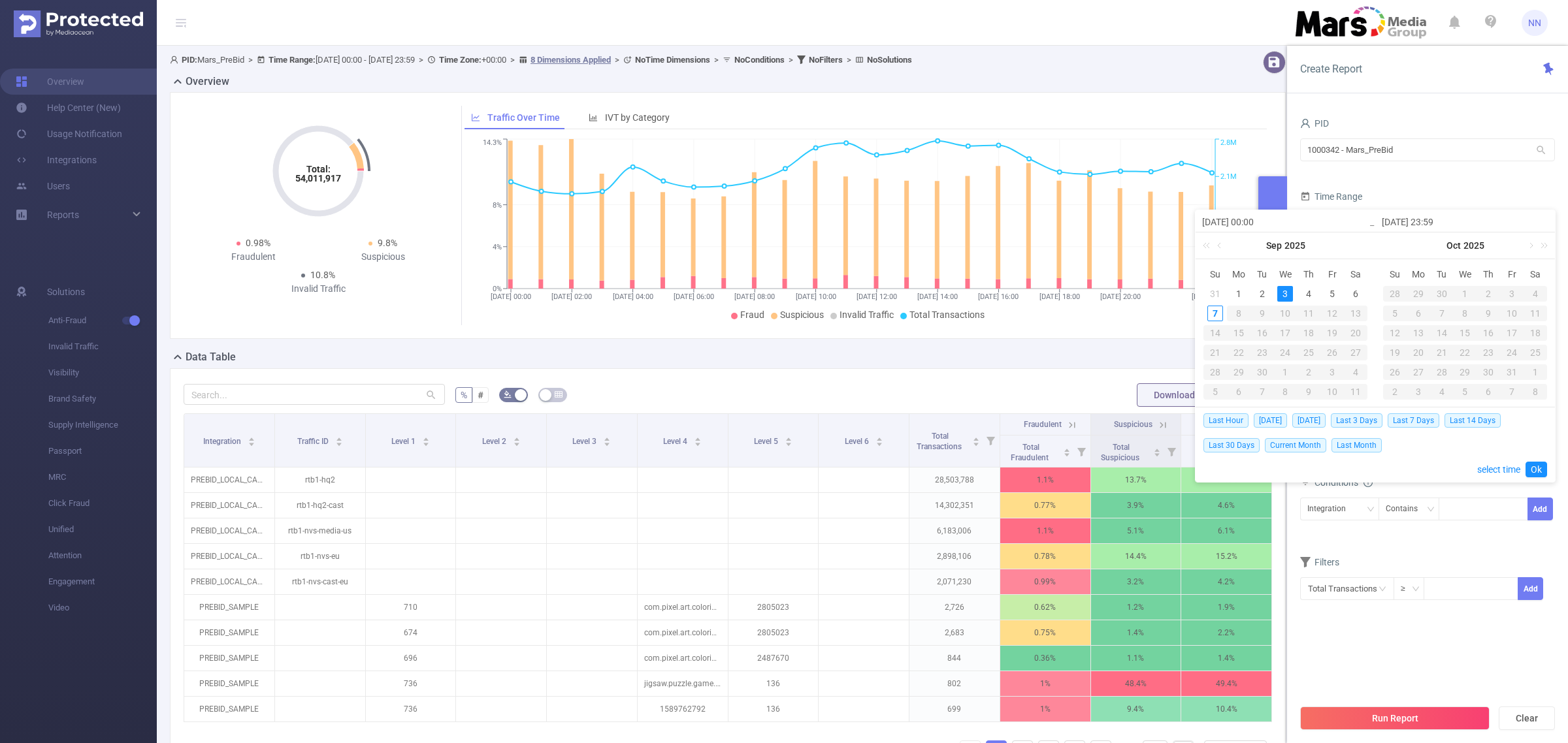
click at [1271, 289] on td "2" at bounding box center [1263, 294] width 23 height 20
type input "[DATE] 00:00"
type input "[DATE] 23:59"
type input "[DATE] 00:00"
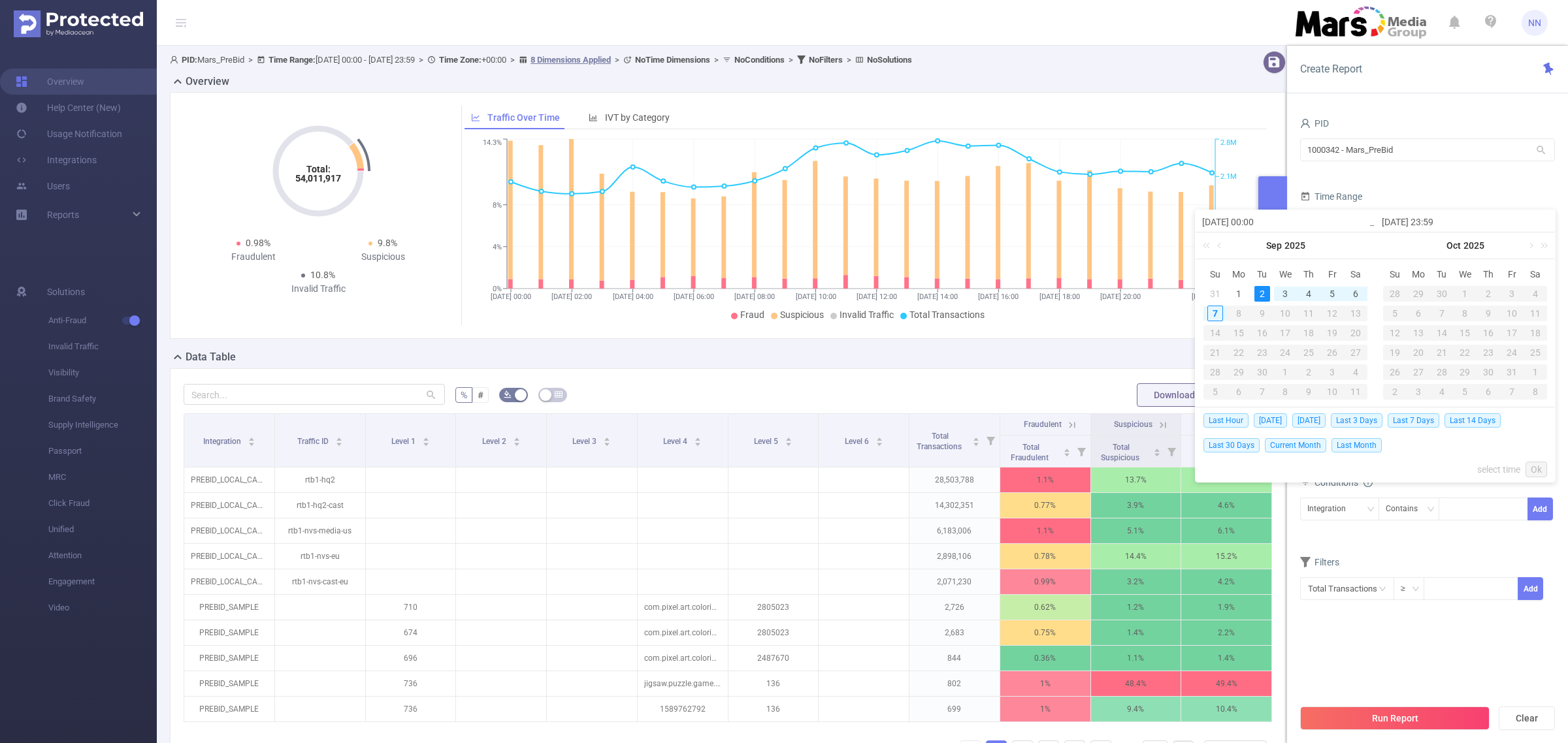
type input "[DATE] 23:59"
click at [1269, 291] on div "2" at bounding box center [1262, 294] width 15 height 15
click at [1265, 295] on div "2" at bounding box center [1262, 294] width 15 height 15
click at [1532, 466] on link "Ok" at bounding box center [1536, 469] width 22 height 15
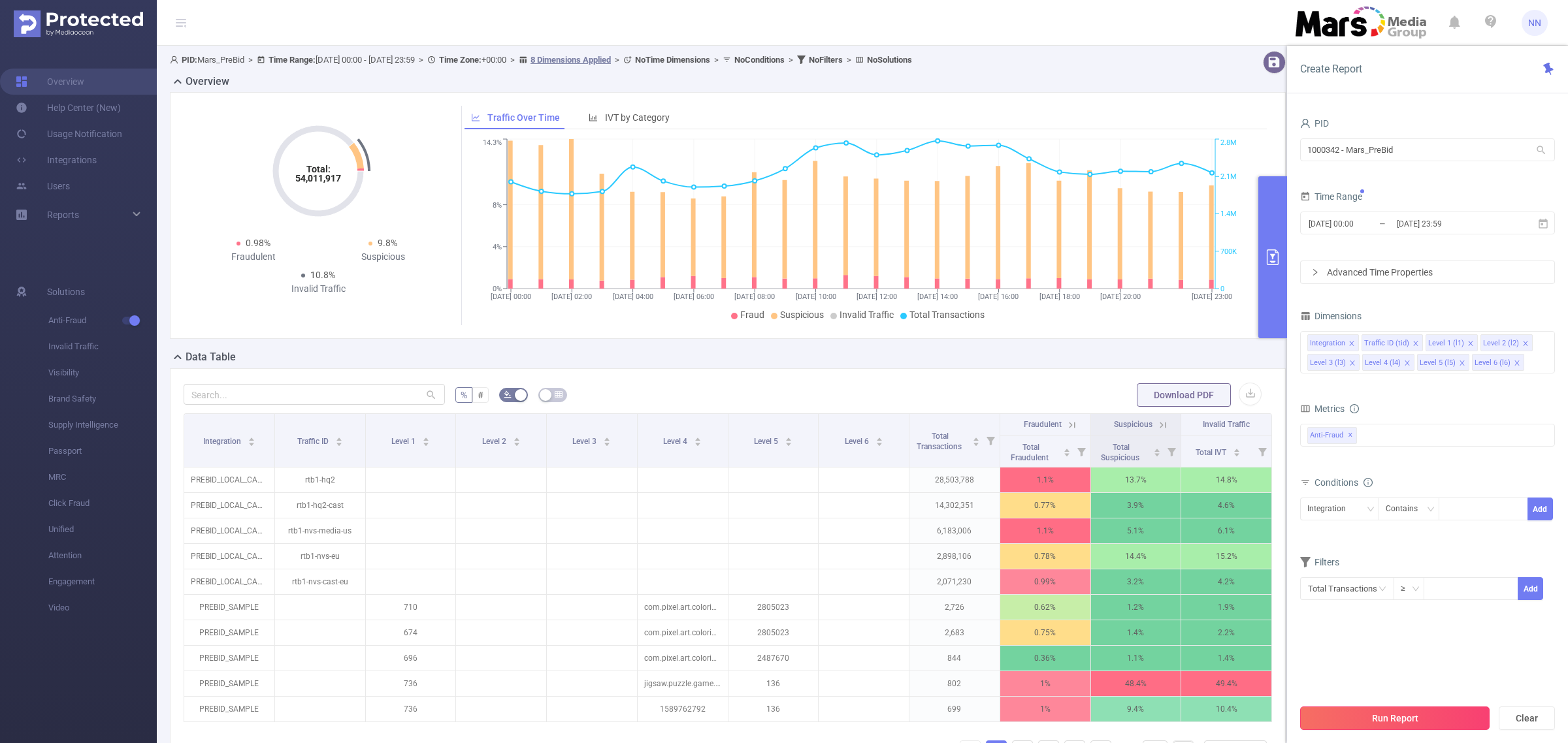
click at [1430, 716] on button "Run Report" at bounding box center [1395, 719] width 189 height 23
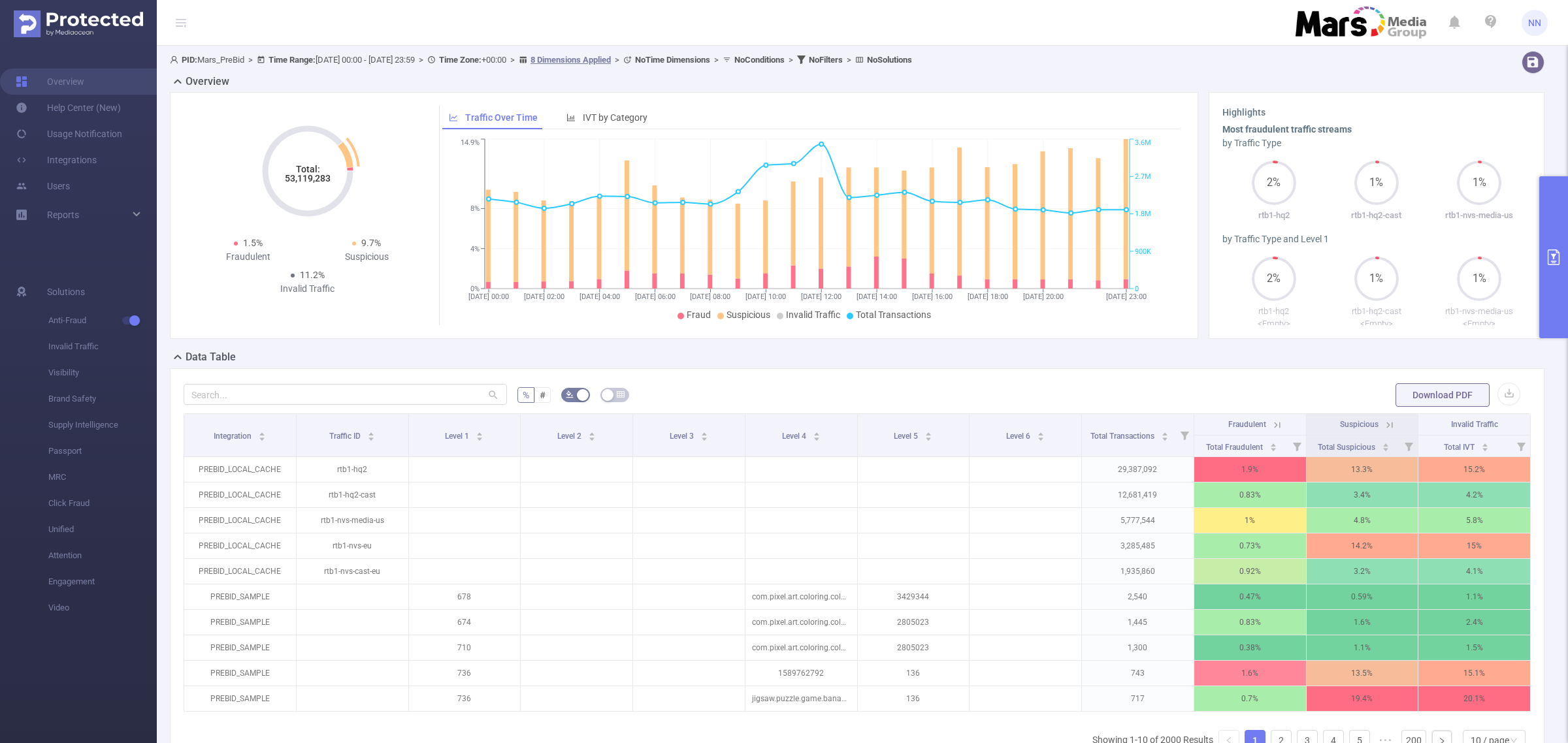
click at [325, 182] on tspan "53,119,283" at bounding box center [307, 178] width 46 height 11
copy tspan "53,119,283"
click at [1546, 229] on button "primary" at bounding box center [1554, 258] width 29 height 162
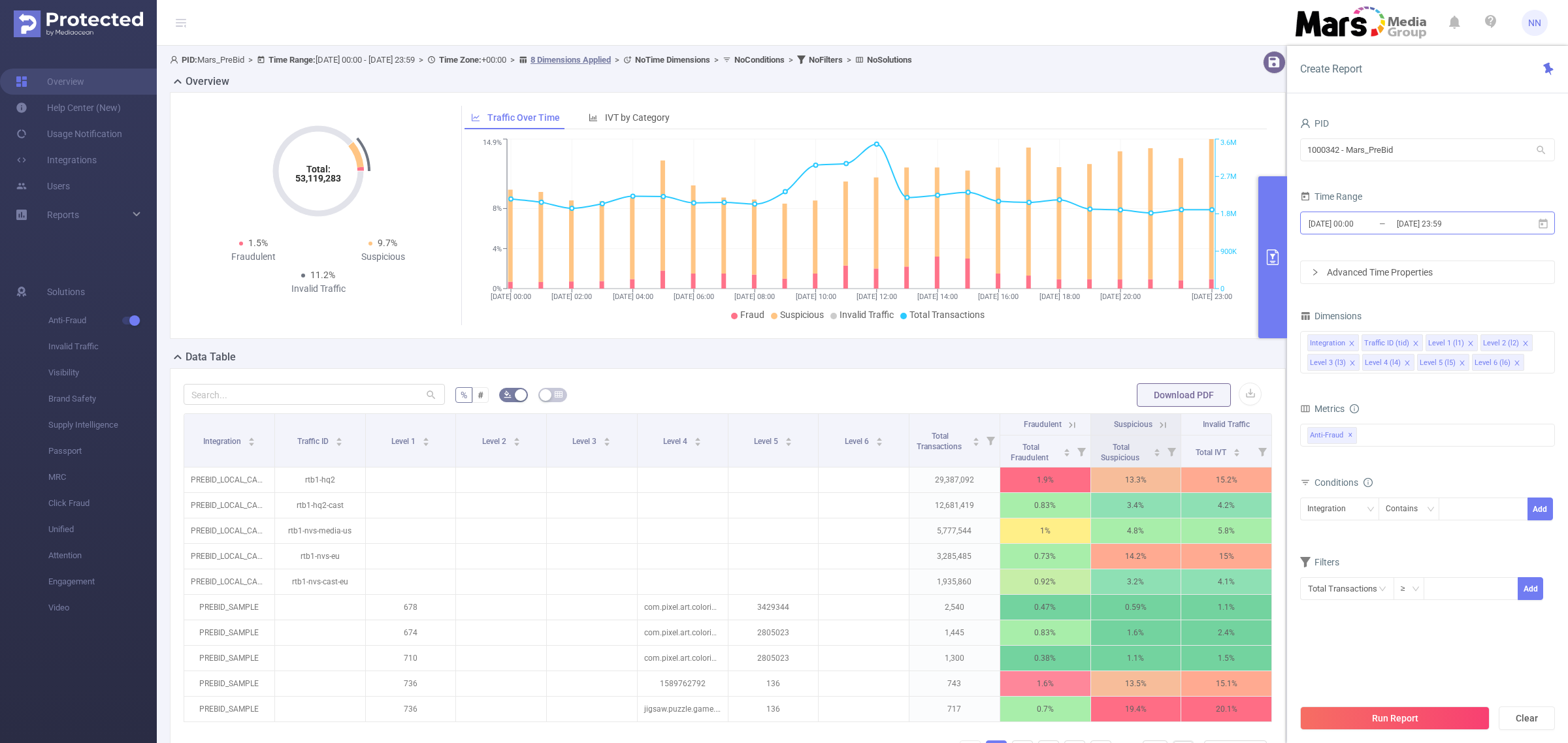
click at [1492, 216] on input "[DATE] 23:59" at bounding box center [1448, 224] width 105 height 18
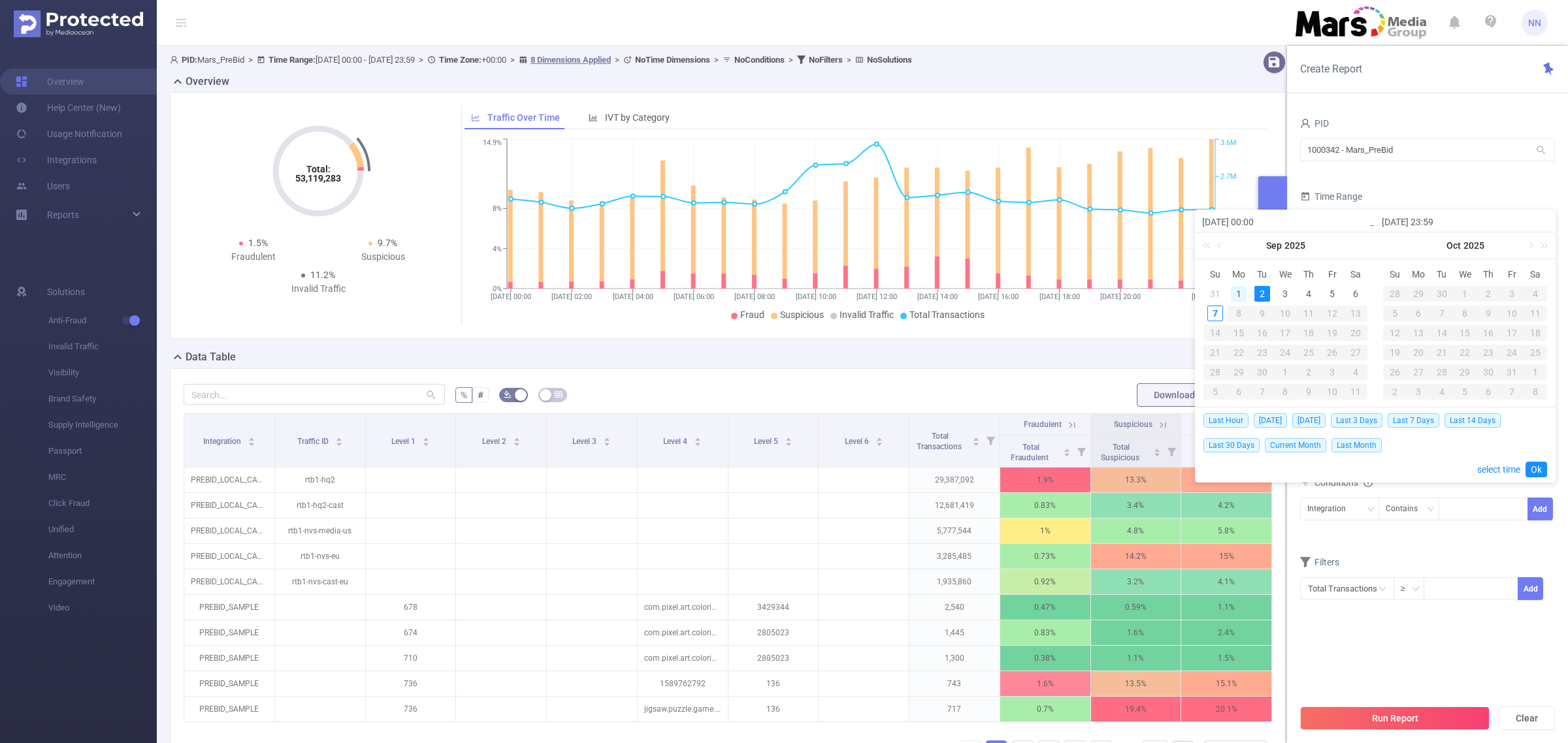
click at [1237, 295] on div "1" at bounding box center [1238, 294] width 15 height 15
type input "[DATE] 00:00"
type input "[DATE] 23:59"
type input "[DATE] 00:00"
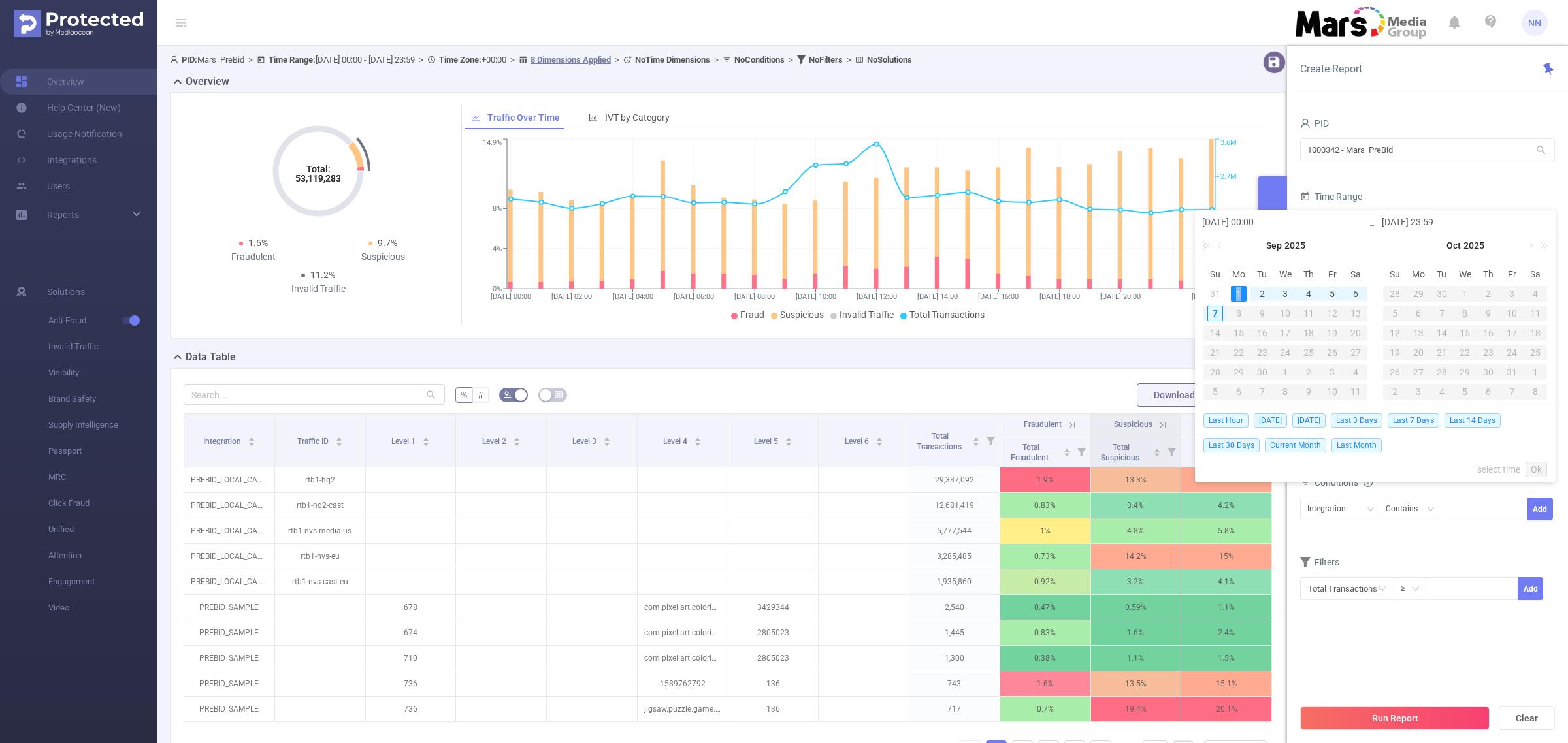
type input "[DATE] 23:59"
click at [1535, 467] on link "Ok" at bounding box center [1536, 469] width 22 height 15
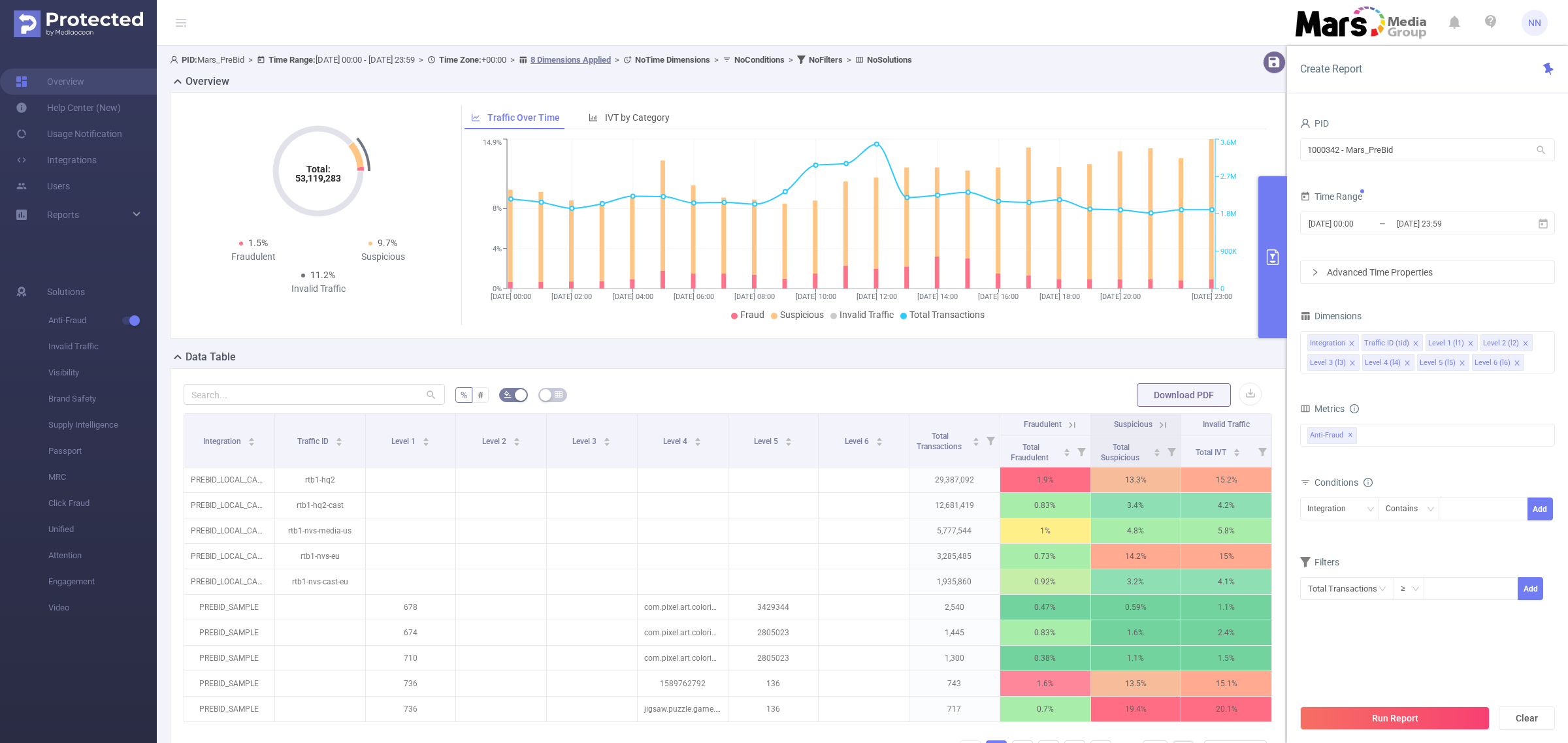
click at [1453, 711] on button "Run Report" at bounding box center [1395, 719] width 189 height 23
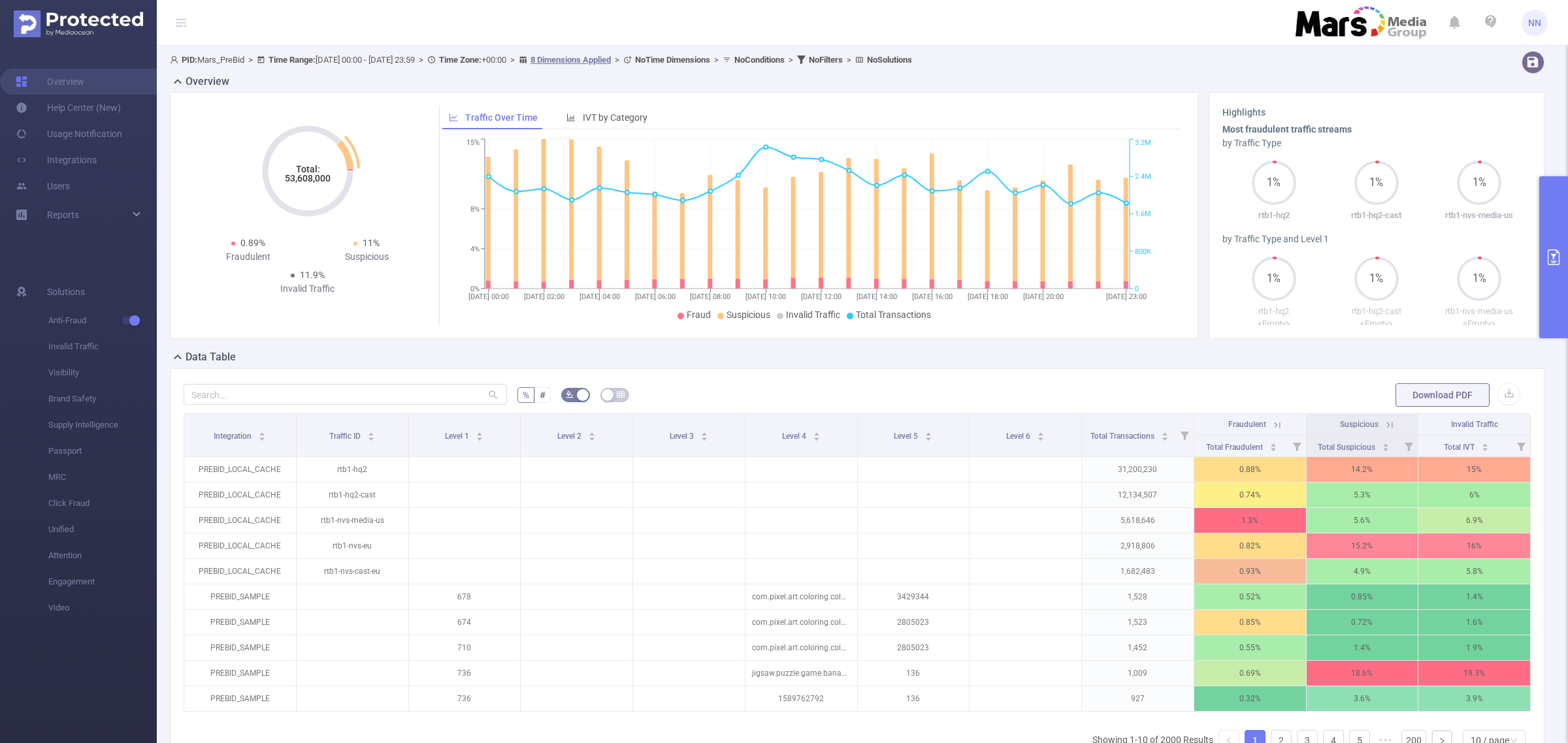
click at [299, 177] on tspan "53,608,000" at bounding box center [307, 178] width 46 height 11
